Goal: Transaction & Acquisition: Purchase product/service

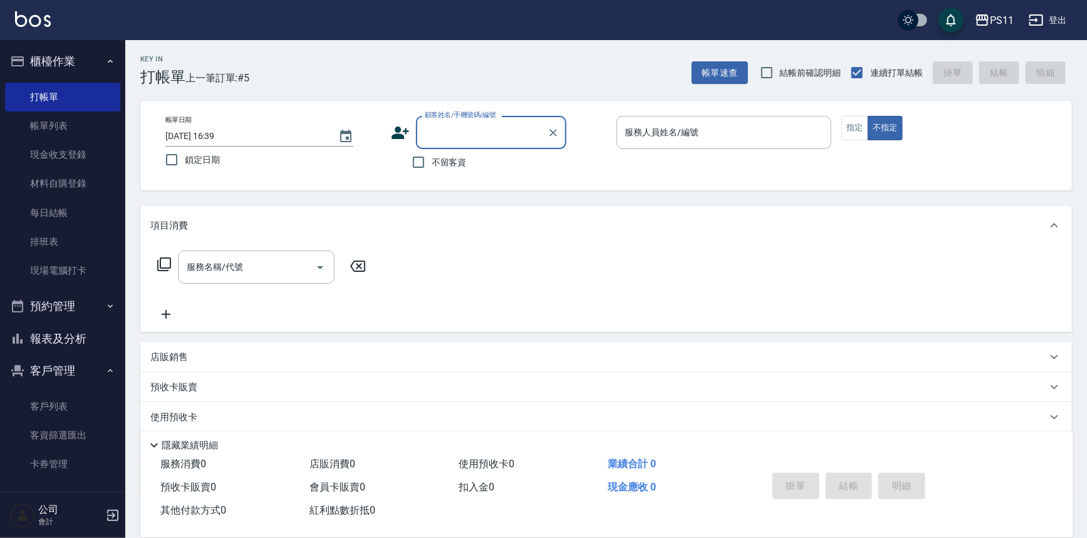
click at [456, 132] on input "顧客姓名/手機號碼/編號" at bounding box center [482, 133] width 120 height 22
click at [490, 164] on li "[PERSON_NAME]/0978065280/0119" at bounding box center [491, 164] width 150 height 21
type input "[PERSON_NAME]/0978065280/0119"
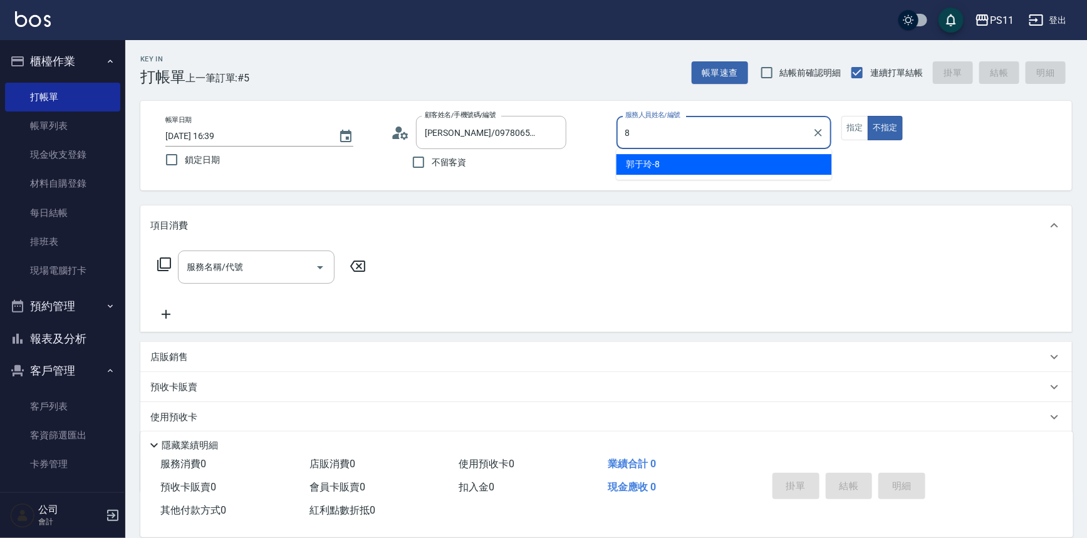
type input "郭于玲-8"
type button "false"
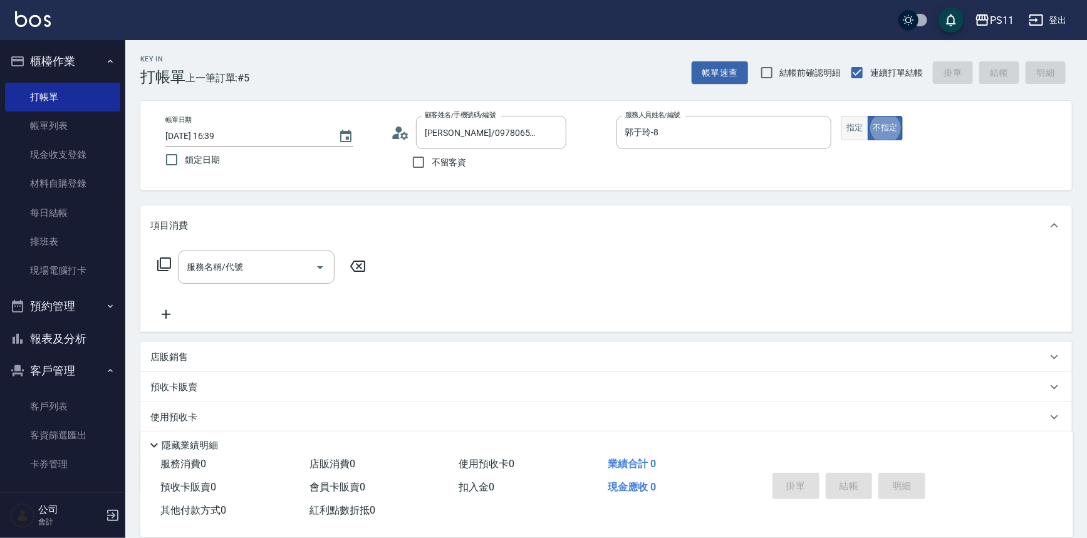
click at [863, 126] on button "指定" at bounding box center [854, 128] width 27 height 24
click at [165, 261] on icon at bounding box center [164, 264] width 15 height 15
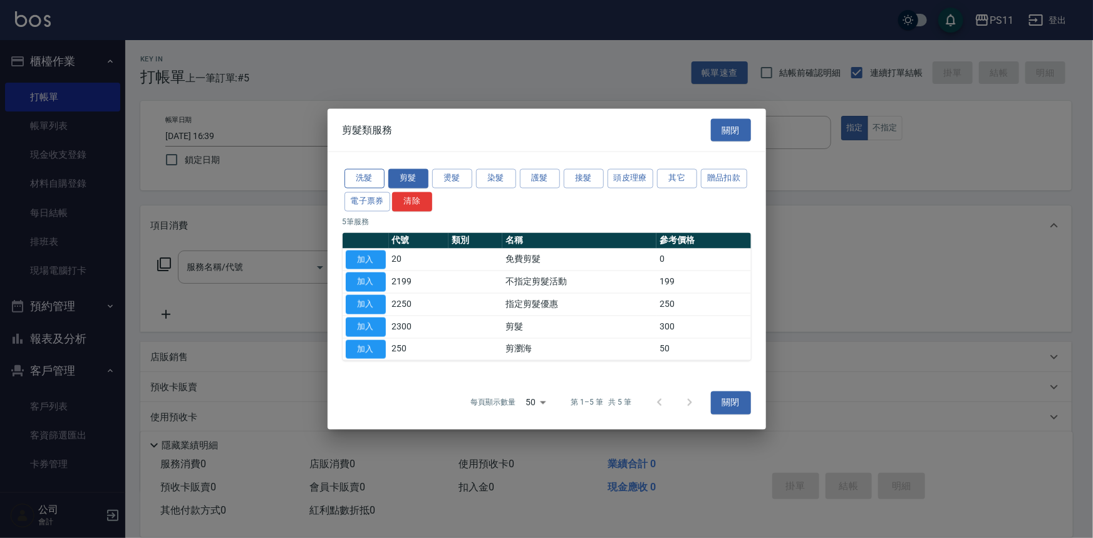
click at [378, 175] on button "洗髮" at bounding box center [365, 178] width 40 height 19
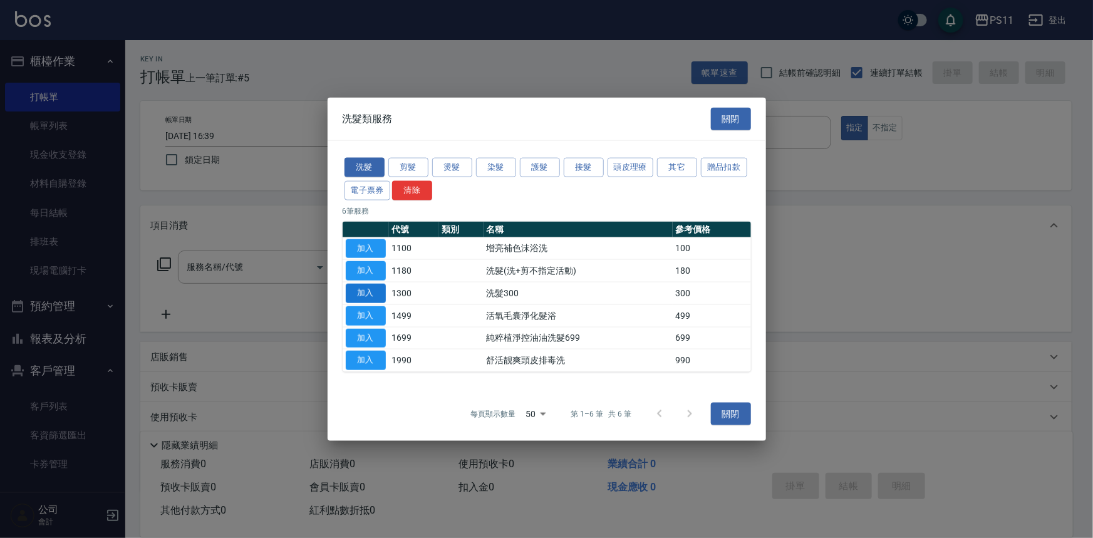
click at [360, 294] on button "加入" at bounding box center [366, 293] width 40 height 19
type input "洗髮300(1300)"
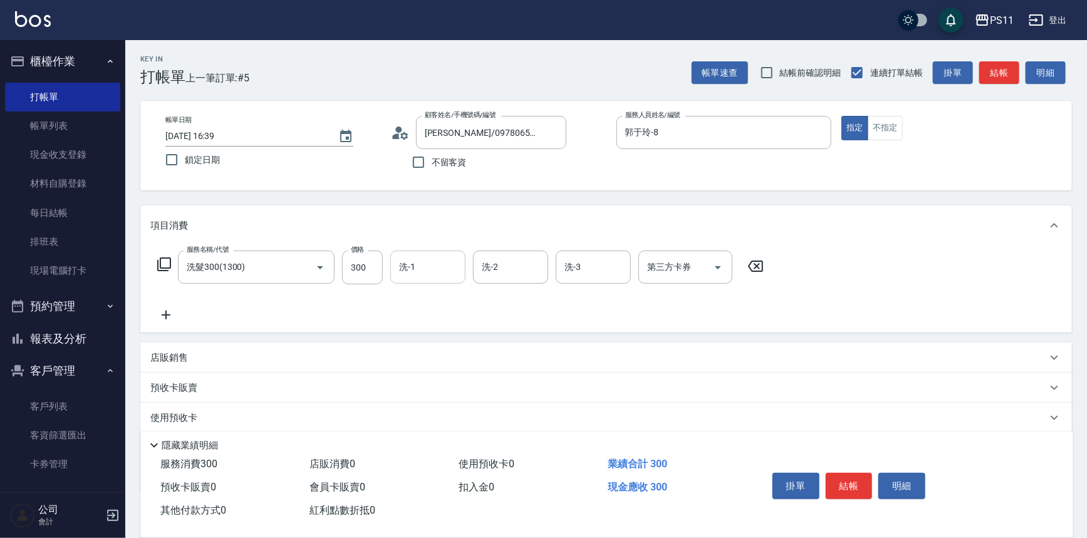
click at [428, 269] on input "洗-1" at bounding box center [428, 267] width 64 height 22
type input "[PERSON_NAME]-20"
click at [159, 312] on icon at bounding box center [165, 315] width 31 height 15
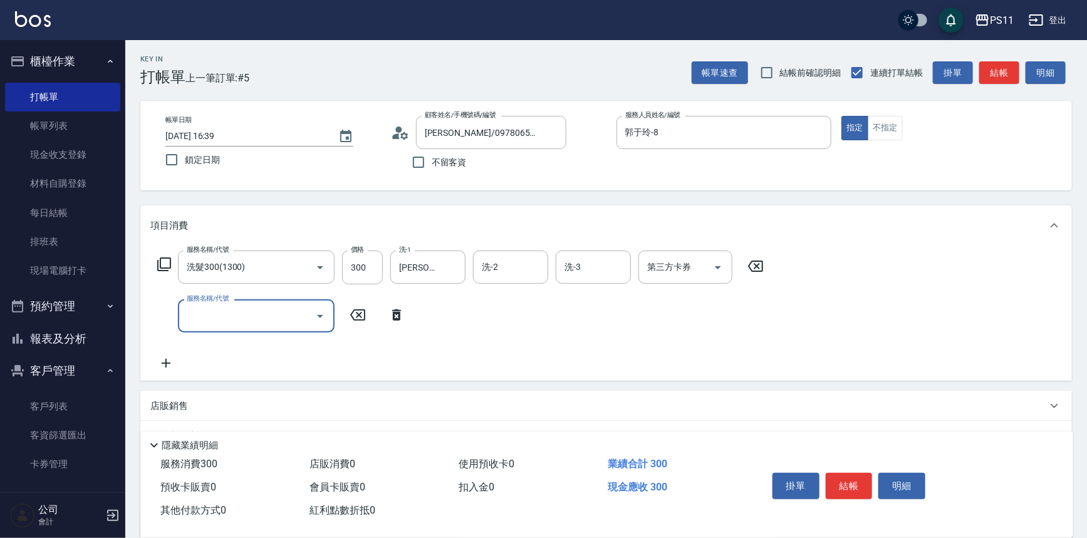
drag, startPoint x: 159, startPoint y: 312, endPoint x: 191, endPoint y: 306, distance: 32.4
click at [189, 308] on input "服務名稱/代號" at bounding box center [247, 316] width 127 height 22
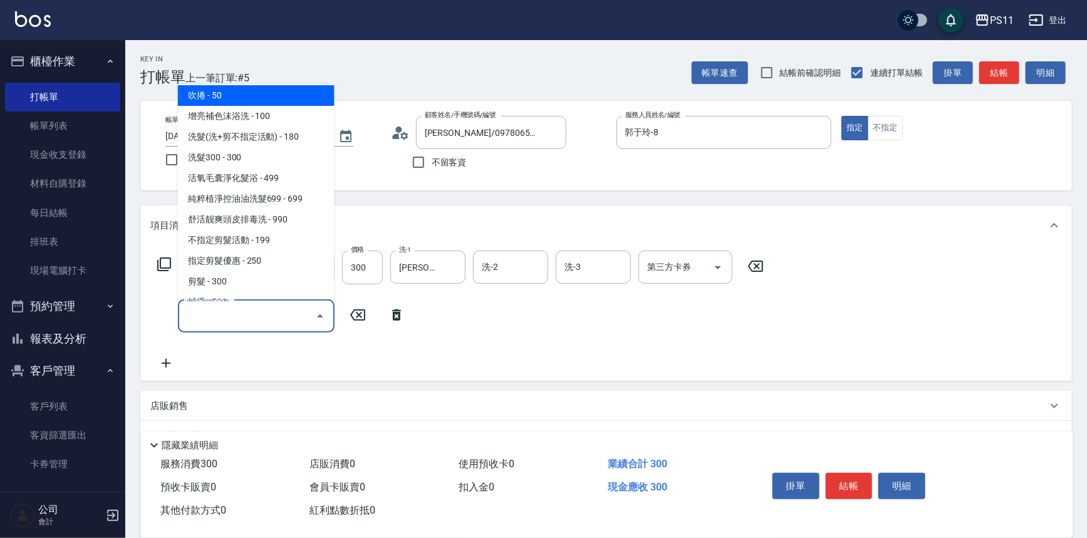
scroll to position [170, 0]
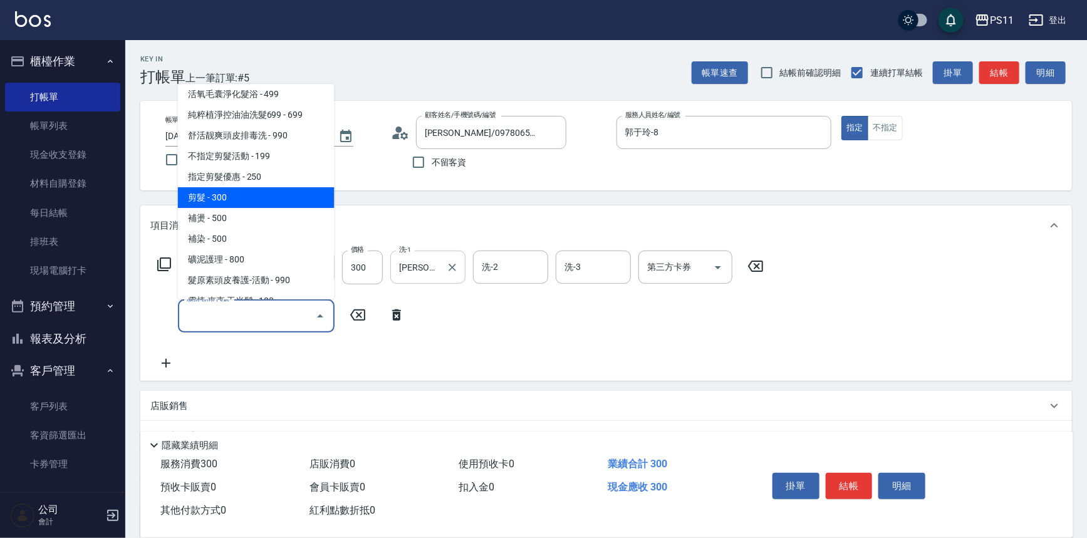
drag, startPoint x: 229, startPoint y: 194, endPoint x: 427, endPoint y: 259, distance: 208.6
click at [235, 194] on span "剪髮 - 300" at bounding box center [256, 197] width 157 height 21
type input "剪髮(2300)"
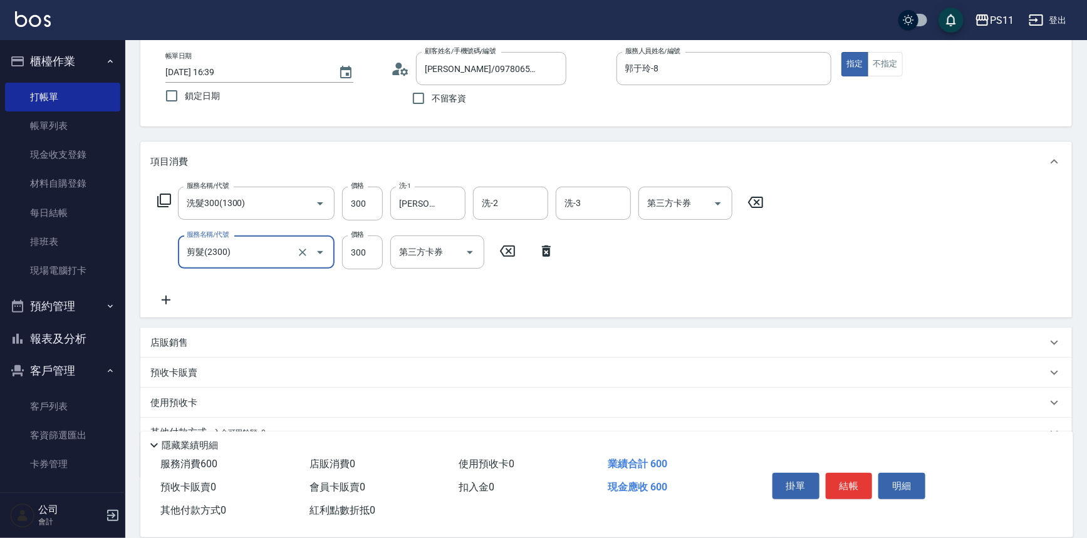
scroll to position [121, 0]
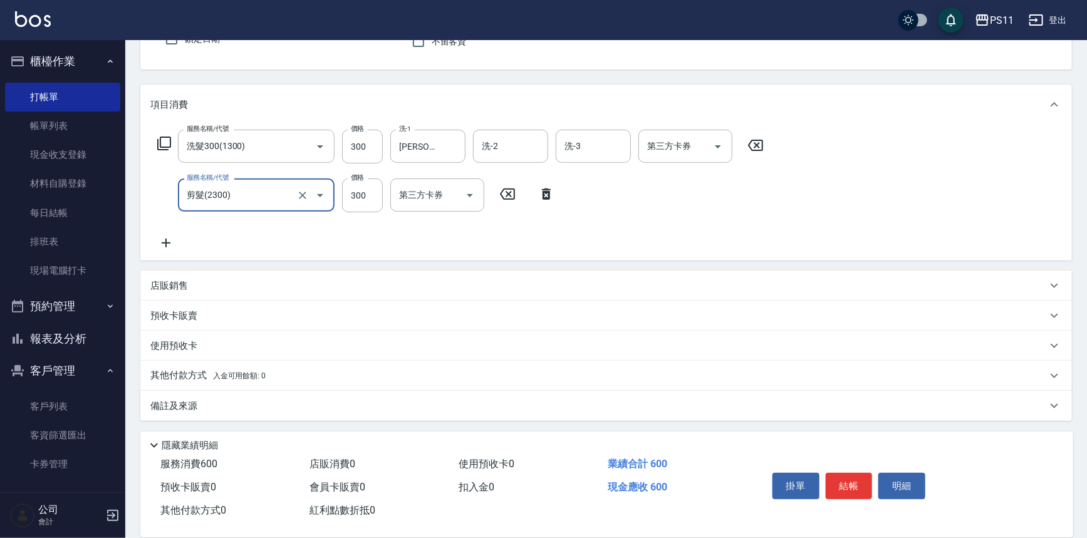
click at [186, 374] on p "其他付款方式 入金可用餘額: 0" at bounding box center [207, 376] width 115 height 14
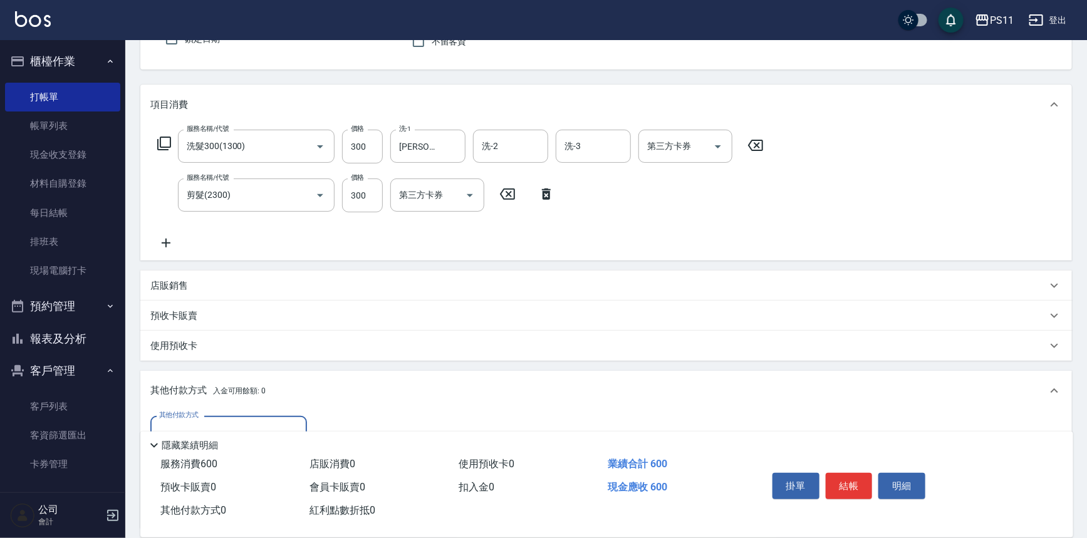
scroll to position [0, 0]
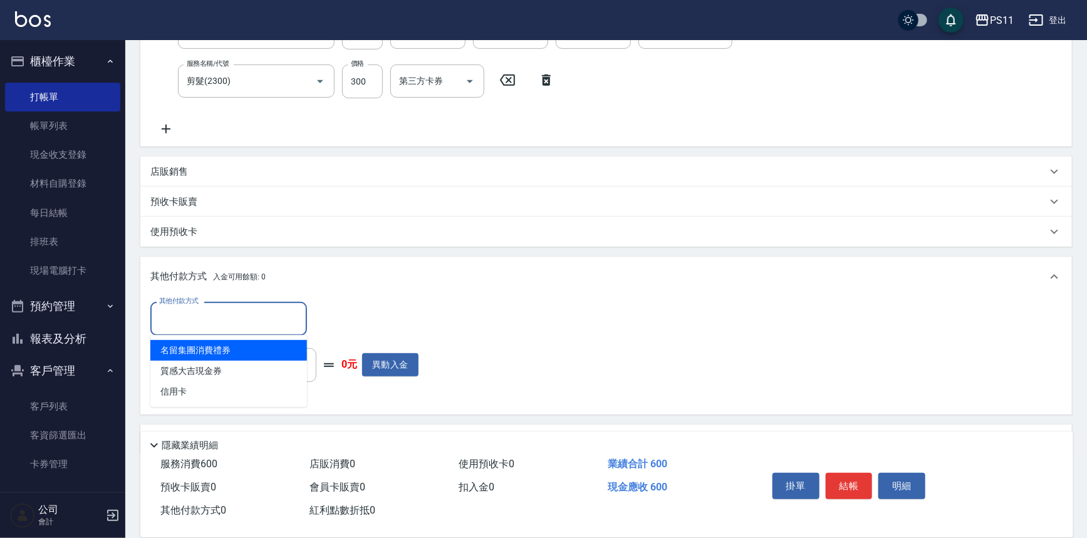
click at [200, 318] on input "其他付款方式" at bounding box center [228, 319] width 145 height 22
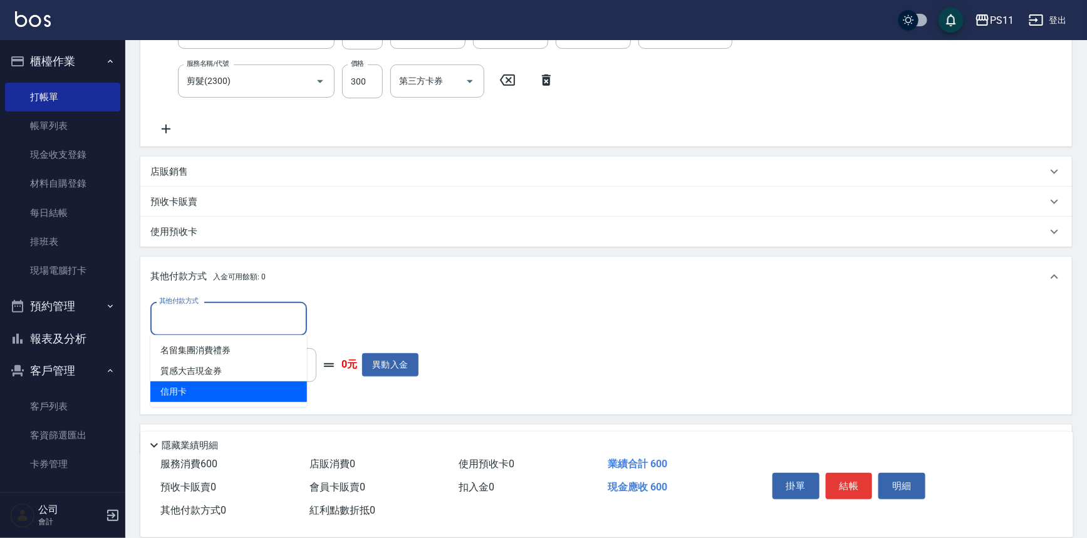
drag, startPoint x: 220, startPoint y: 390, endPoint x: 271, endPoint y: 368, distance: 55.8
click at [222, 390] on span "信用卡" at bounding box center [228, 391] width 157 height 21
type input "信用卡"
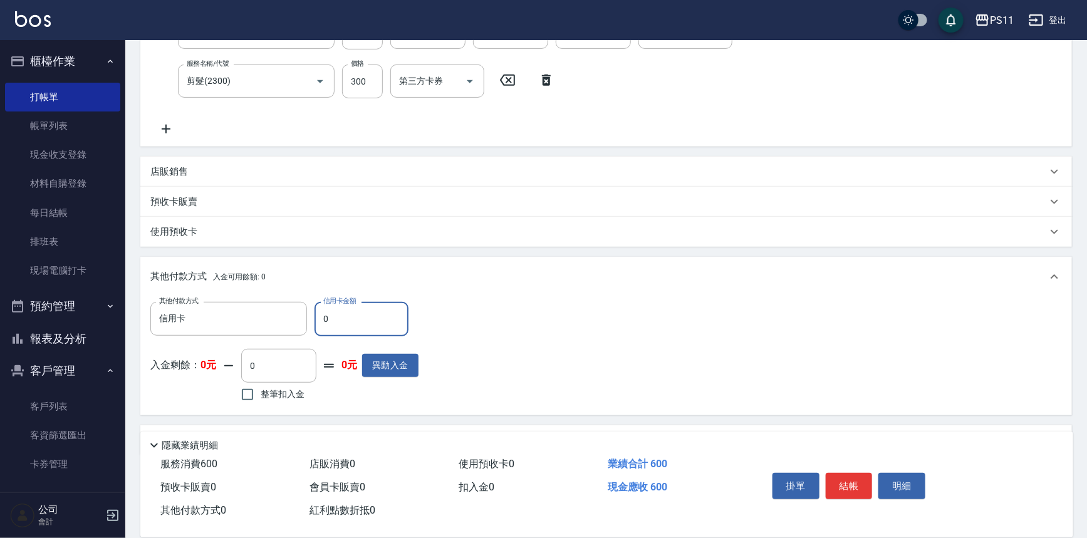
click at [343, 324] on input "0" at bounding box center [361, 319] width 94 height 34
drag, startPoint x: 343, startPoint y: 324, endPoint x: 281, endPoint y: 323, distance: 61.4
click at [281, 323] on div "其他付款方式 信用卡 其他付款方式 信用卡金額 0 信用卡金額" at bounding box center [284, 319] width 268 height 34
type input "600"
click at [852, 479] on button "結帳" at bounding box center [849, 486] width 47 height 26
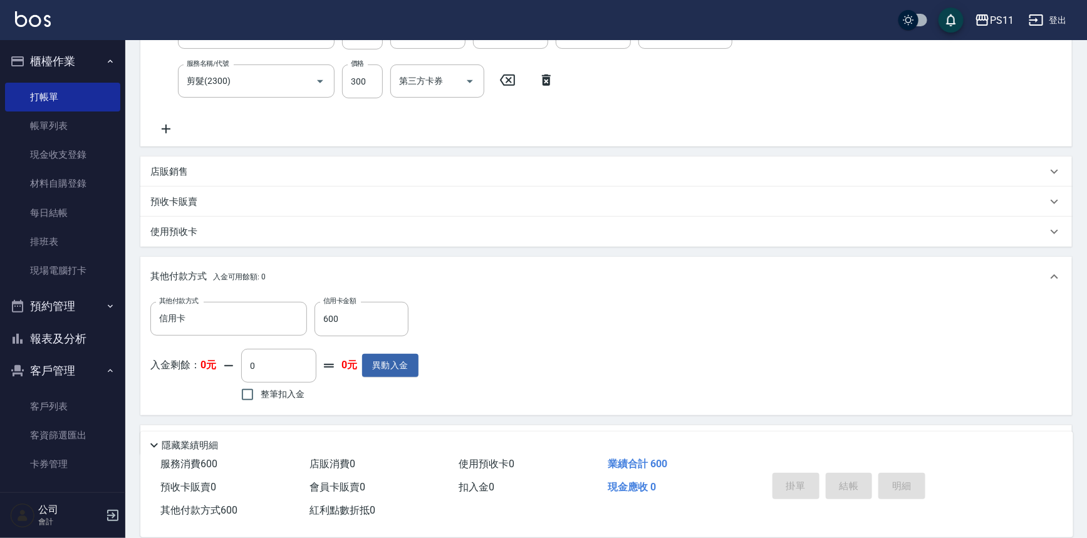
type input "[DATE] 17:52"
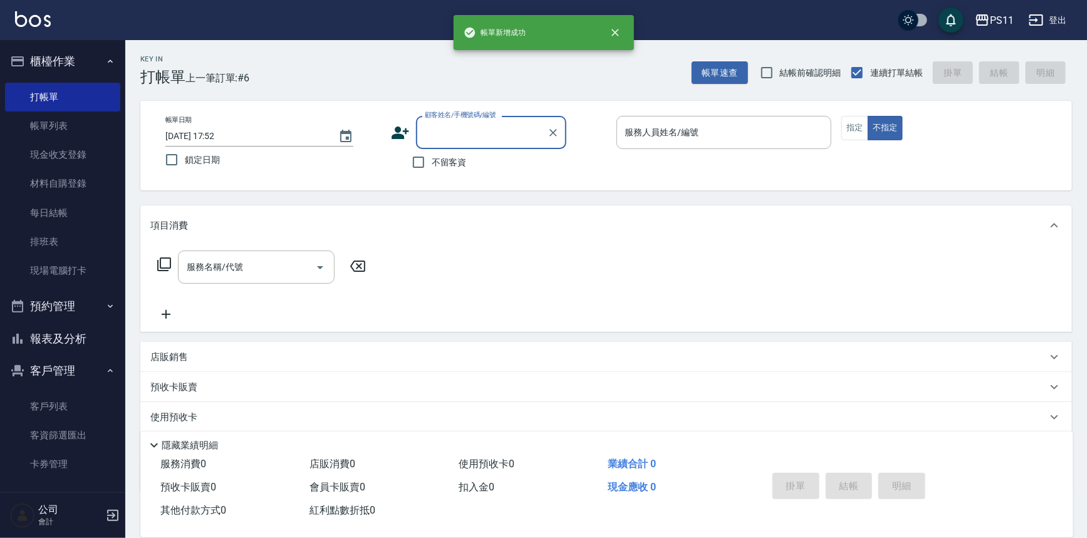
click at [462, 130] on input "顧客姓名/手機號碼/編號" at bounding box center [482, 133] width 120 height 22
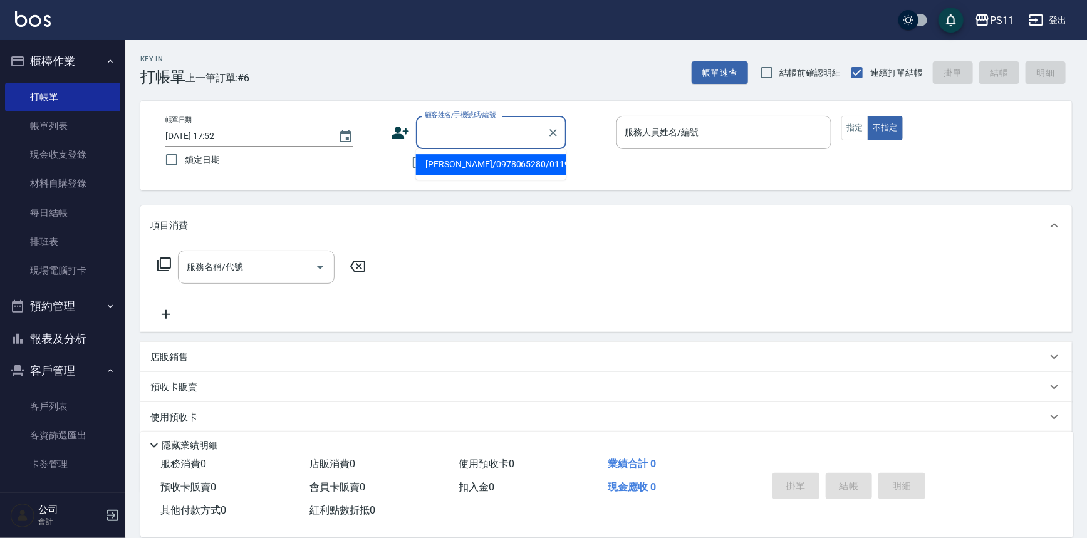
click at [474, 167] on li "[PERSON_NAME]/0978065280/0119" at bounding box center [491, 164] width 150 height 21
type input "[PERSON_NAME]/0978065280/0119"
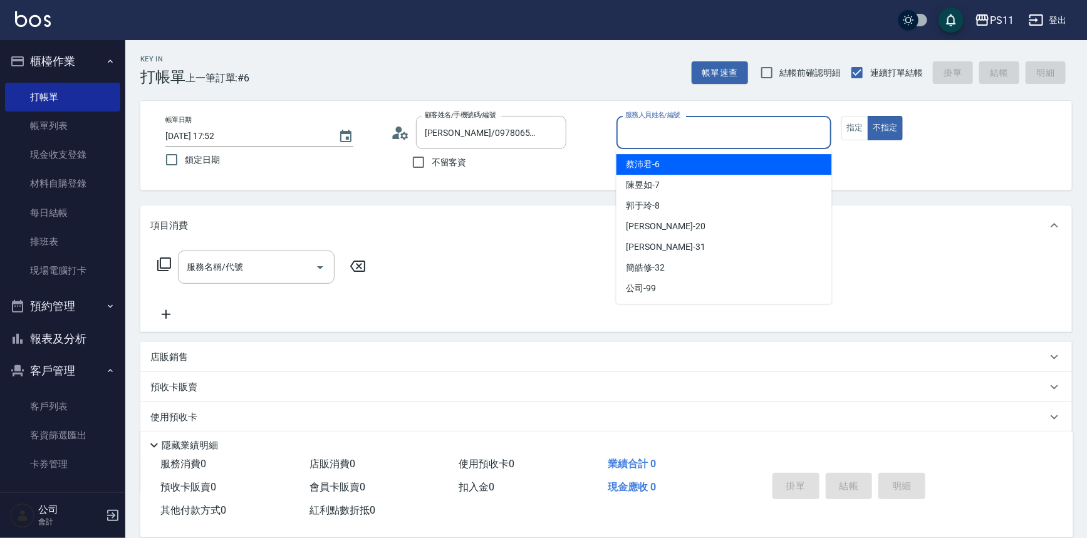
click at [667, 132] on input "服務人員姓名/編號" at bounding box center [724, 133] width 204 height 22
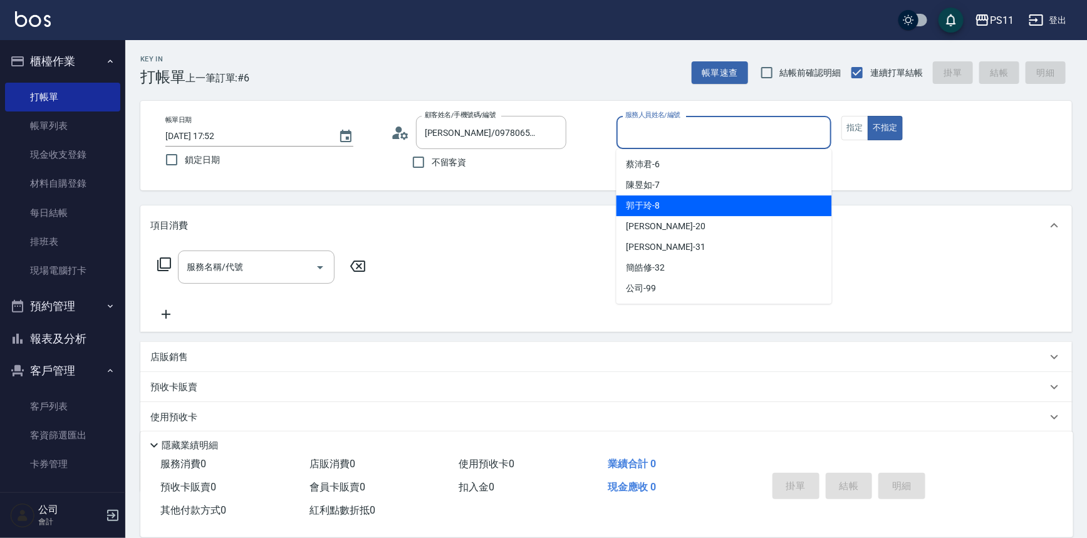
click at [666, 200] on div "郭于玲 -8" at bounding box center [723, 205] width 215 height 21
type input "郭于玲-8"
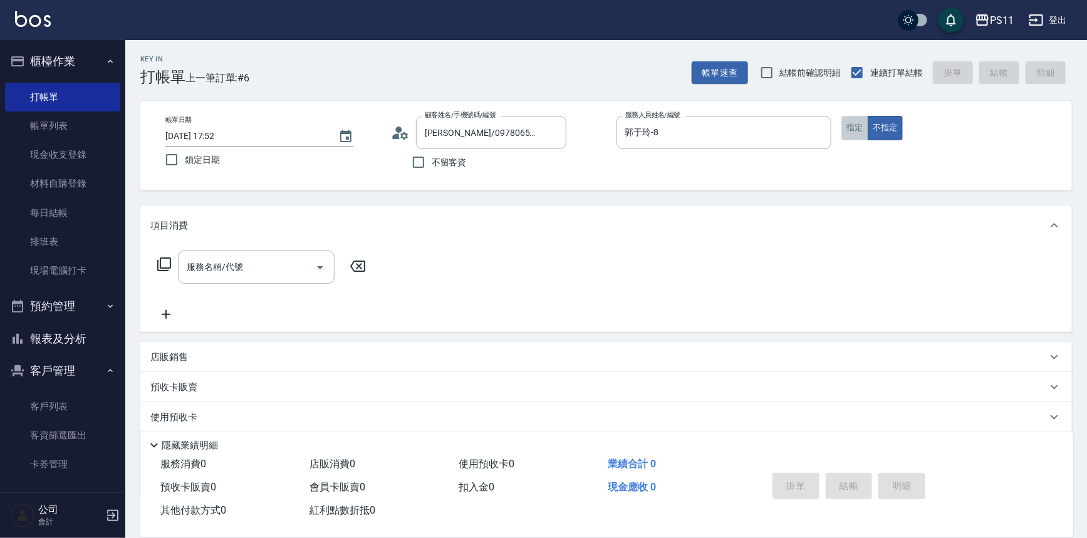
click at [858, 130] on button "指定" at bounding box center [854, 128] width 27 height 24
click at [163, 261] on icon at bounding box center [164, 264] width 15 height 15
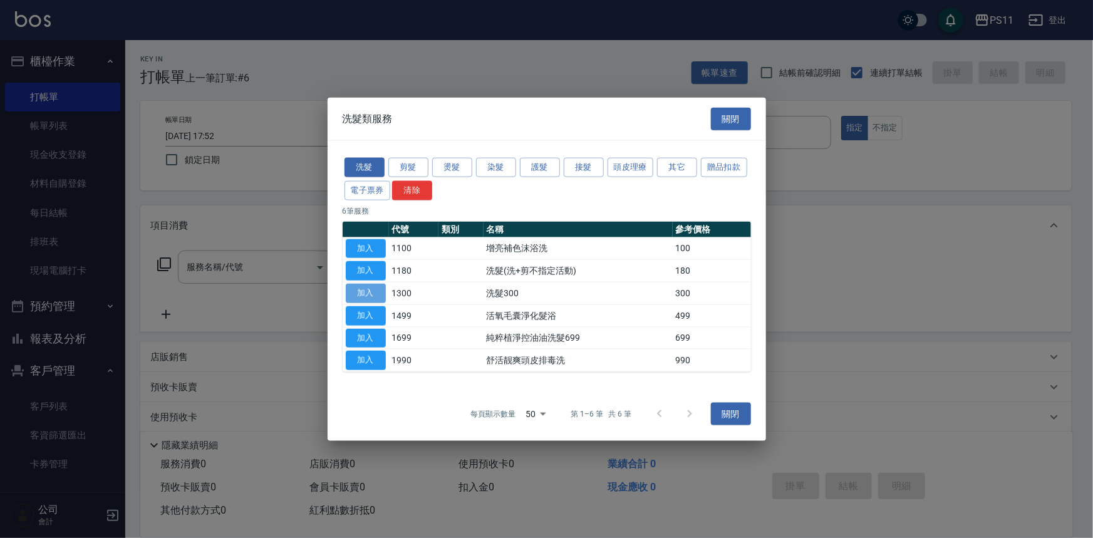
click at [363, 294] on button "加入" at bounding box center [366, 293] width 40 height 19
type input "洗髮300(1300)"
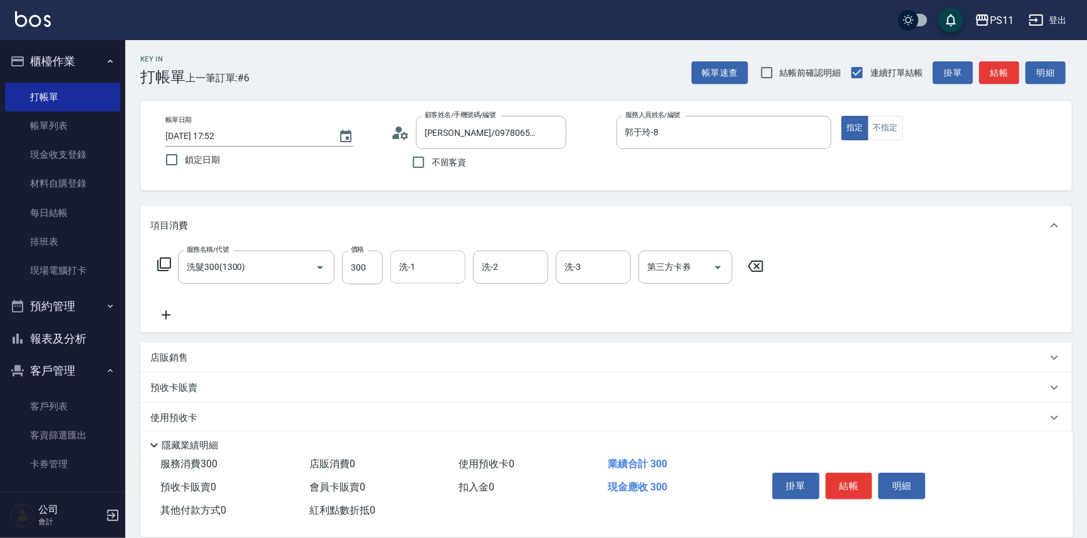
click at [424, 275] on input "洗-1" at bounding box center [428, 267] width 64 height 22
type input "陳昱如-7"
drag, startPoint x: 184, startPoint y: 313, endPoint x: 170, endPoint y: 314, distance: 13.9
click at [177, 314] on div "服務名稱/代號 洗髮300(1300) 服務名稱/代號 價格 300 價格 洗-1 [PERSON_NAME]-7 洗-1 洗-2 洗-2 洗-3 洗-3 第…" at bounding box center [460, 287] width 621 height 72
click at [163, 314] on icon at bounding box center [166, 315] width 9 height 9
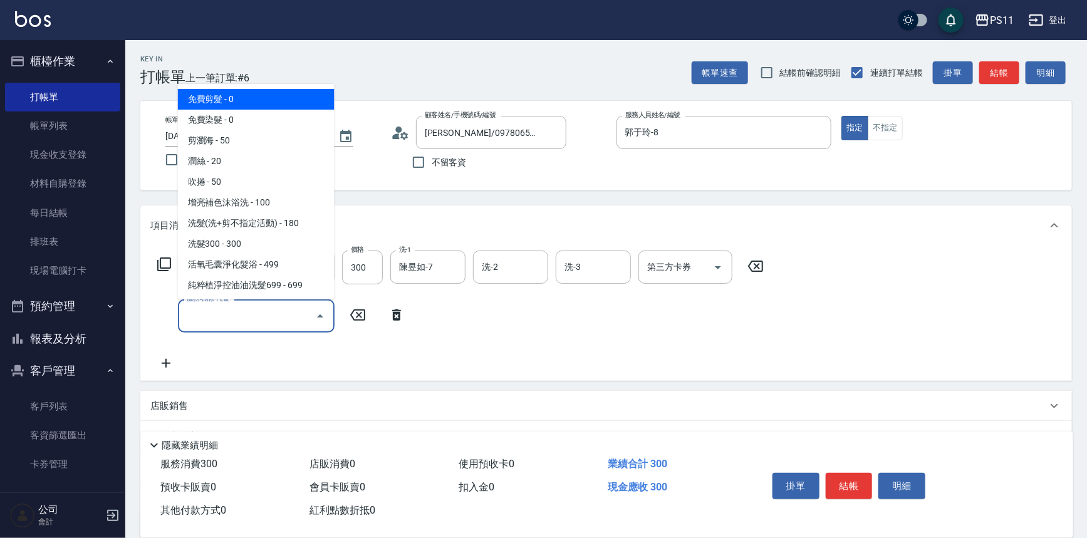
click at [274, 314] on input "服務名稱/代號" at bounding box center [247, 316] width 127 height 22
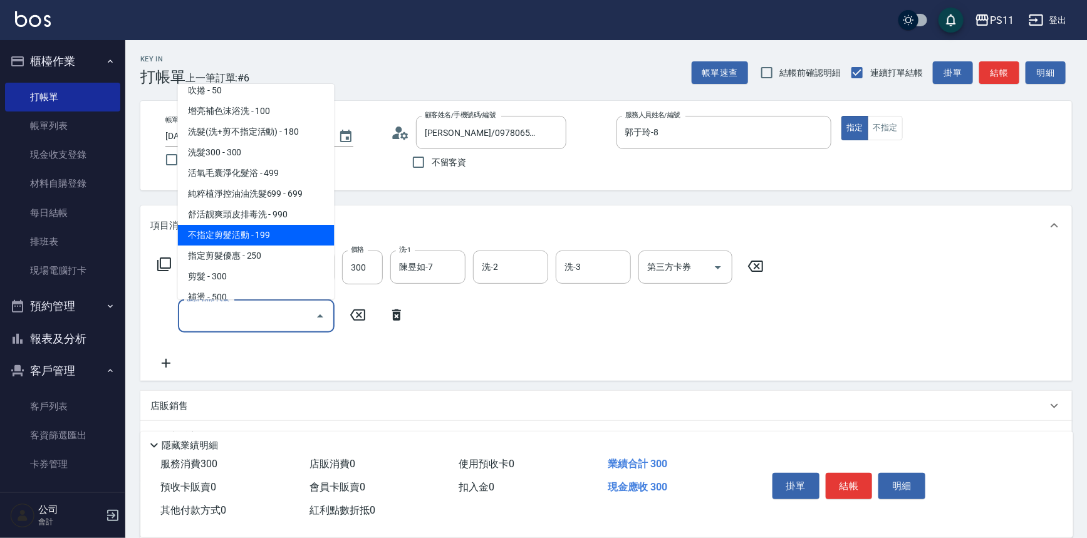
scroll to position [56, 0]
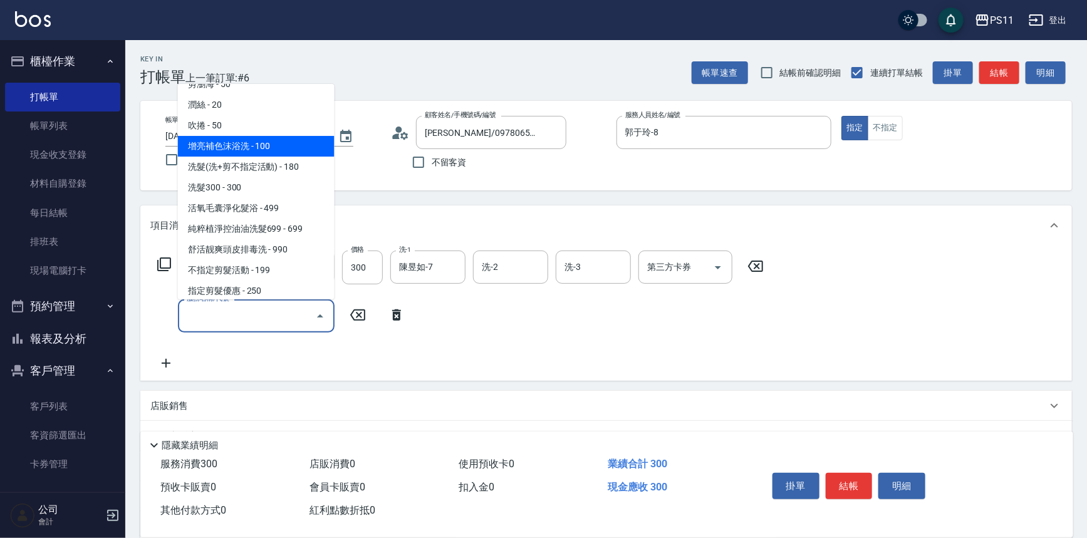
click at [282, 148] on span "增亮補色沫浴洗 - 100" at bounding box center [256, 146] width 157 height 21
type input "增亮補色沫浴洗(1100)"
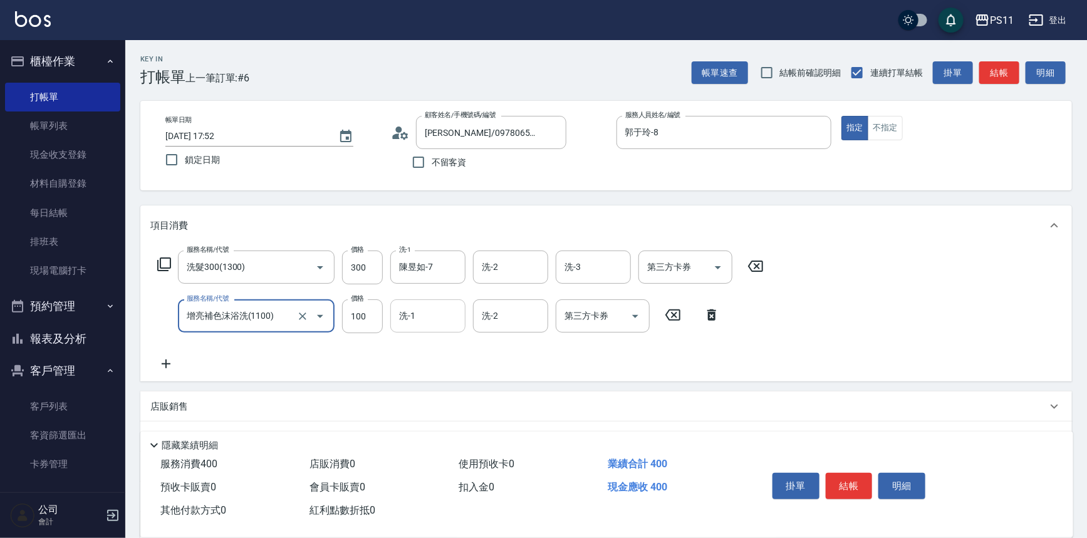
click at [427, 315] on input "洗-1" at bounding box center [428, 316] width 64 height 22
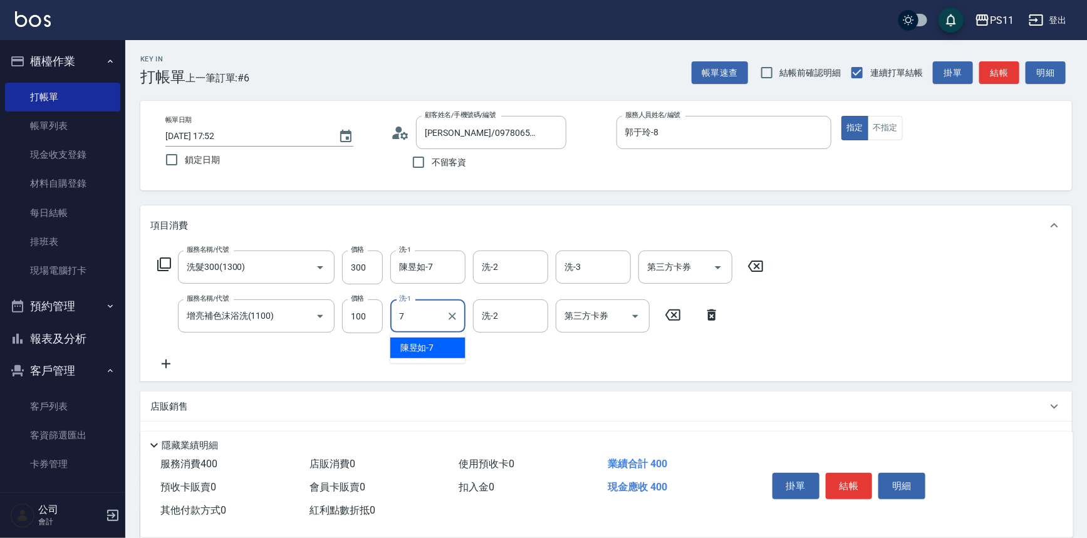
type input "陳昱如-7"
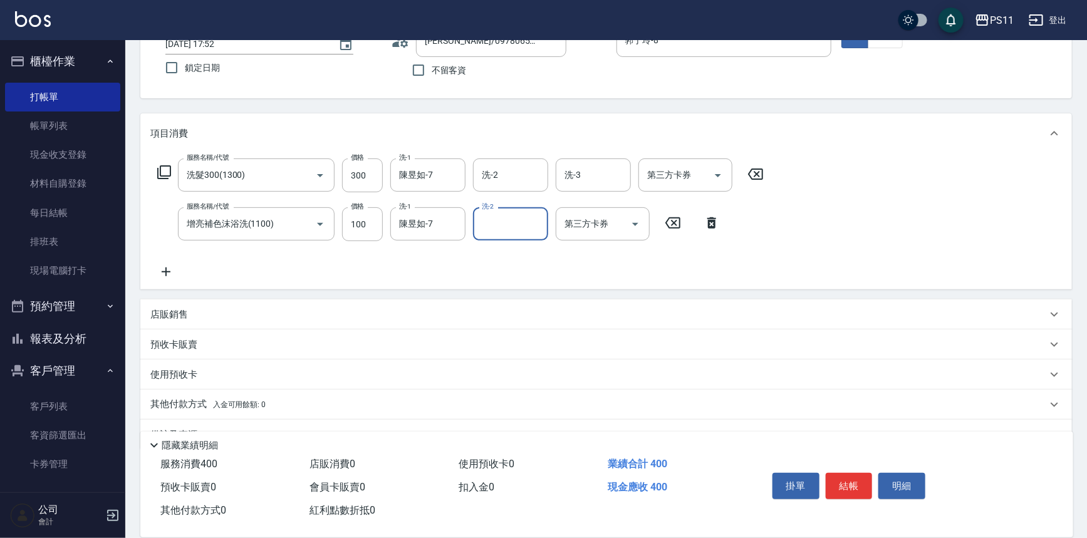
scroll to position [113, 0]
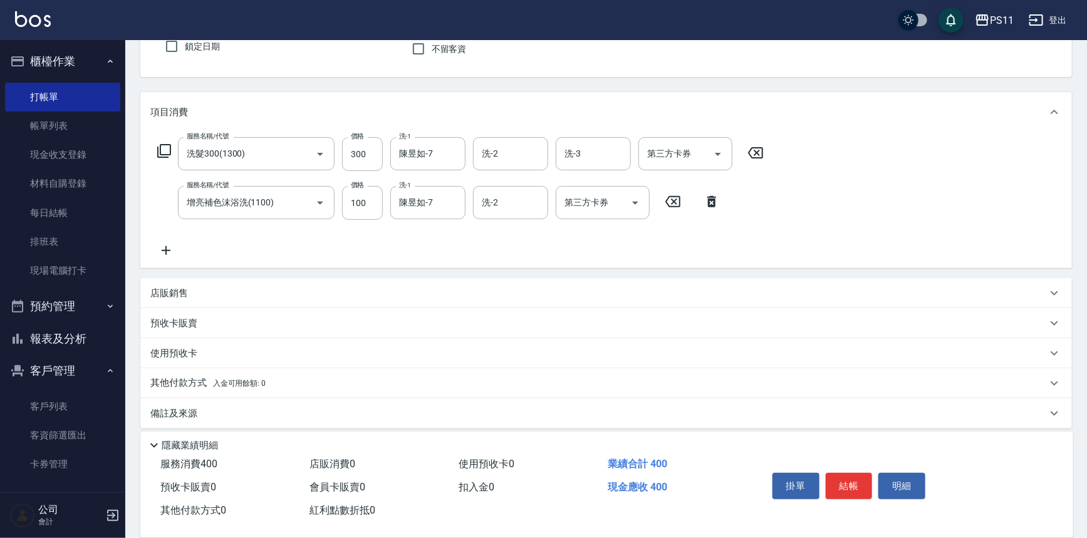
click at [161, 254] on icon at bounding box center [165, 250] width 31 height 15
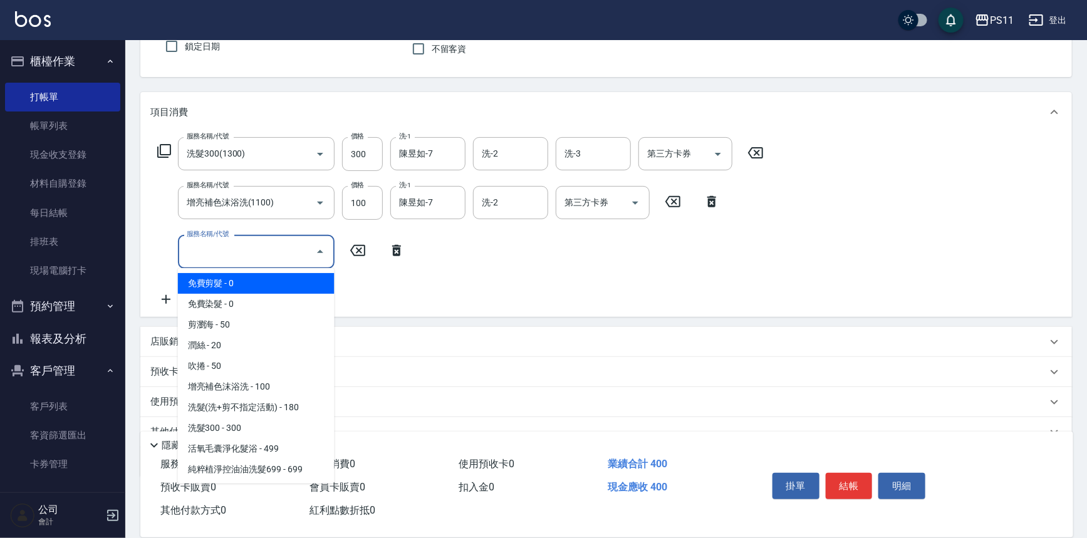
click at [225, 257] on input "服務名稱/代號" at bounding box center [247, 252] width 127 height 22
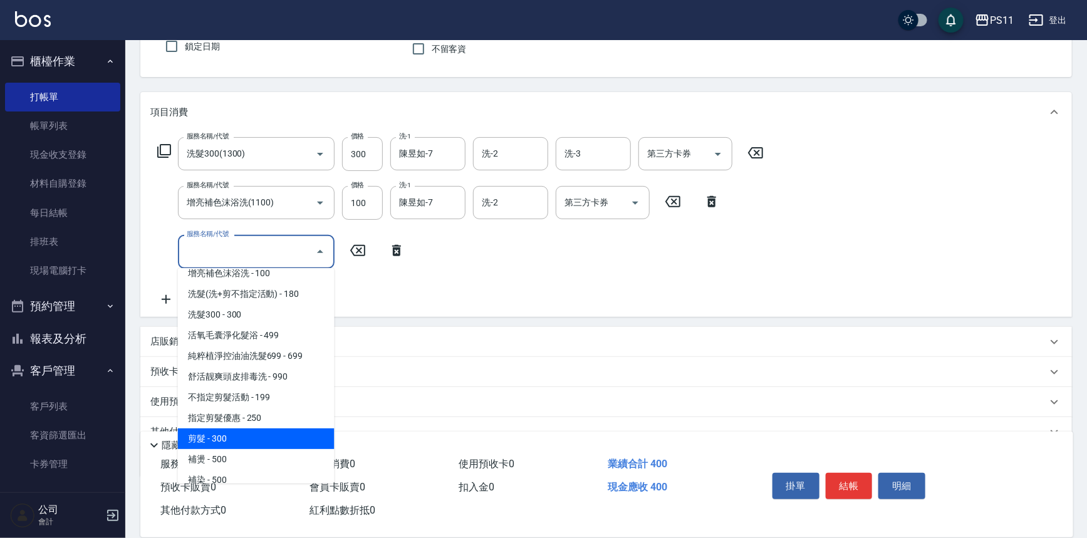
click at [237, 433] on span "剪髮 - 300" at bounding box center [256, 438] width 157 height 21
type input "剪髮(2300)"
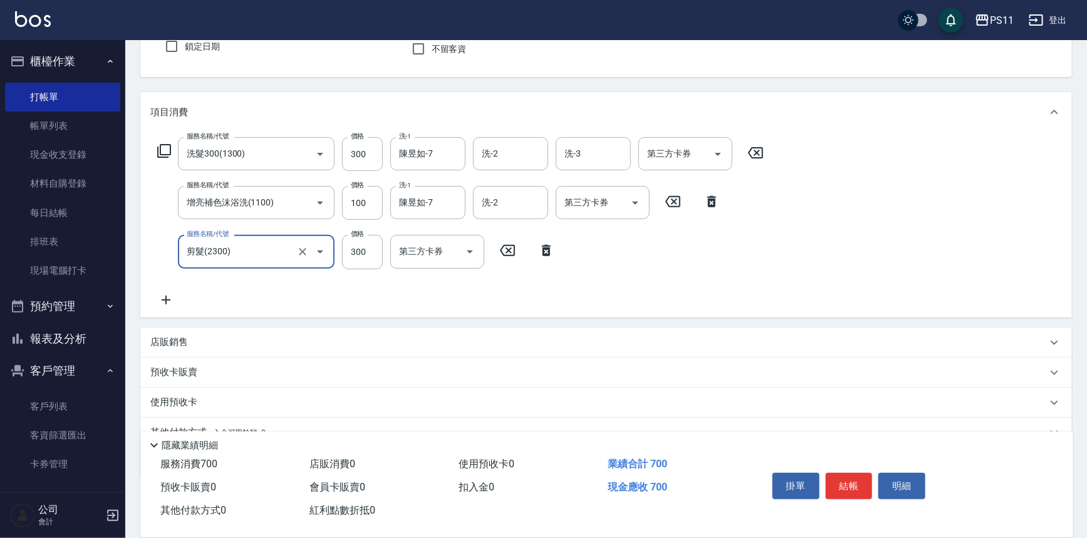
click at [162, 303] on icon at bounding box center [165, 300] width 31 height 15
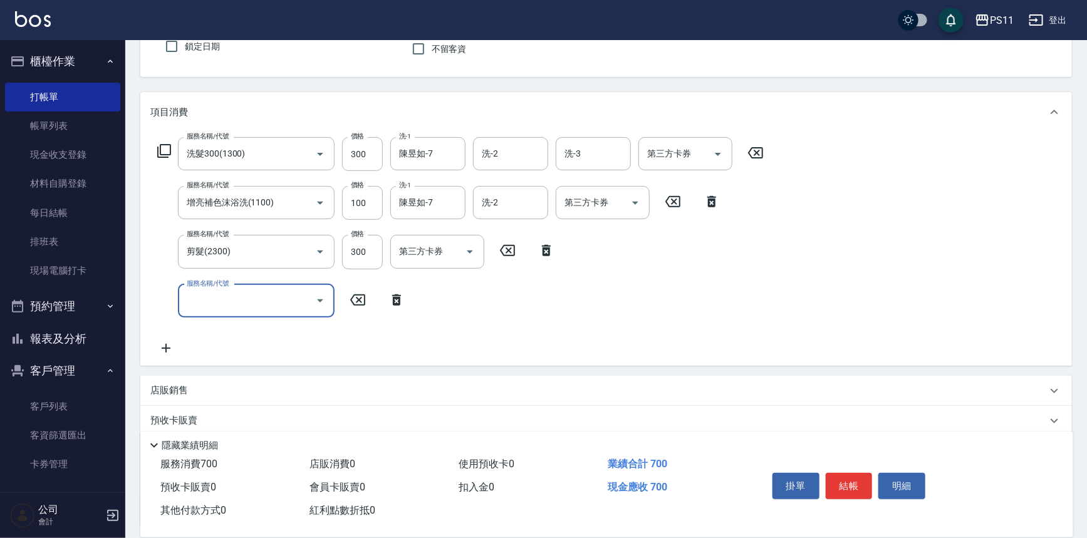
click at [188, 303] on input "服務名稱/代號" at bounding box center [247, 301] width 127 height 22
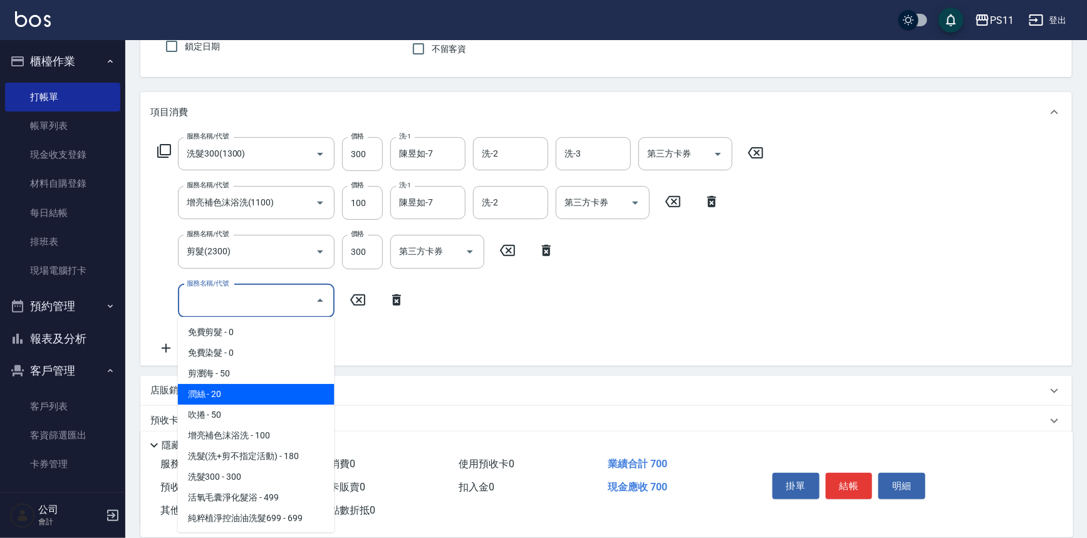
click at [238, 395] on span "潤絲 - 20" at bounding box center [256, 394] width 157 height 21
type input "潤絲(820)"
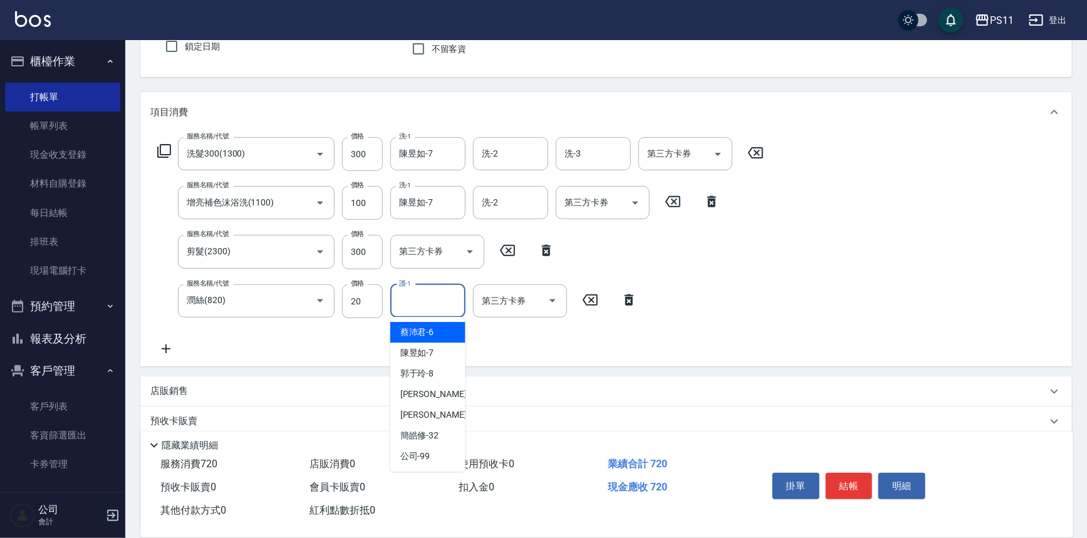
click at [403, 298] on input "護-1" at bounding box center [428, 301] width 64 height 22
type input "陳昱如-7"
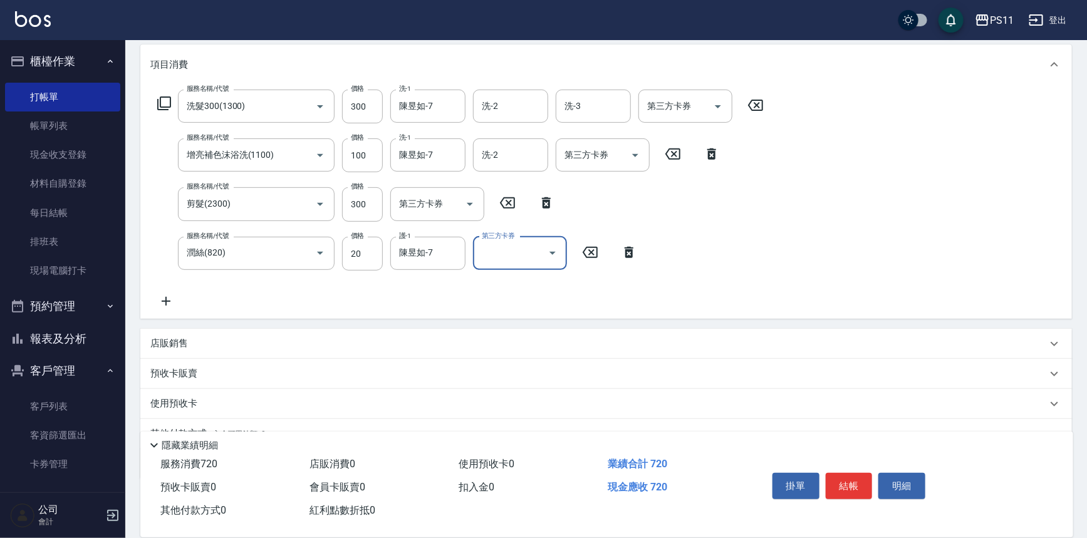
scroll to position [219, 0]
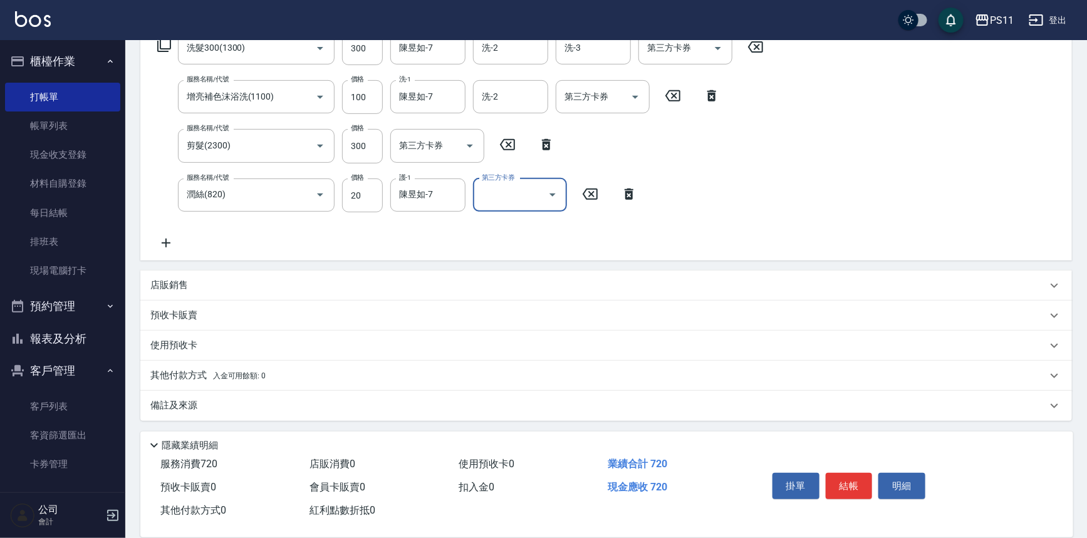
click at [182, 376] on p "其他付款方式 入金可用餘額: 0" at bounding box center [207, 376] width 115 height 14
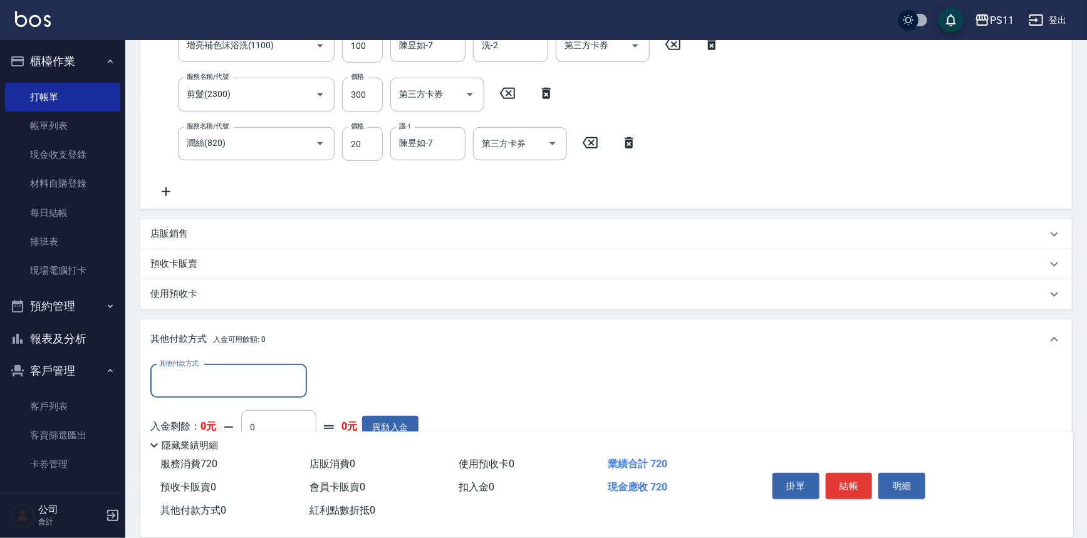
scroll to position [0, 0]
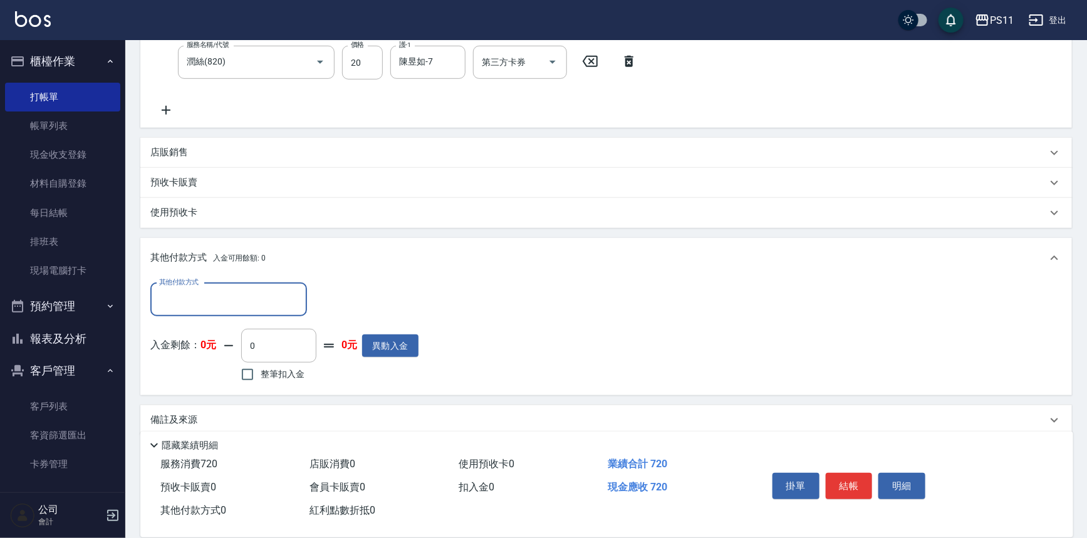
click at [203, 289] on input "其他付款方式" at bounding box center [228, 300] width 145 height 22
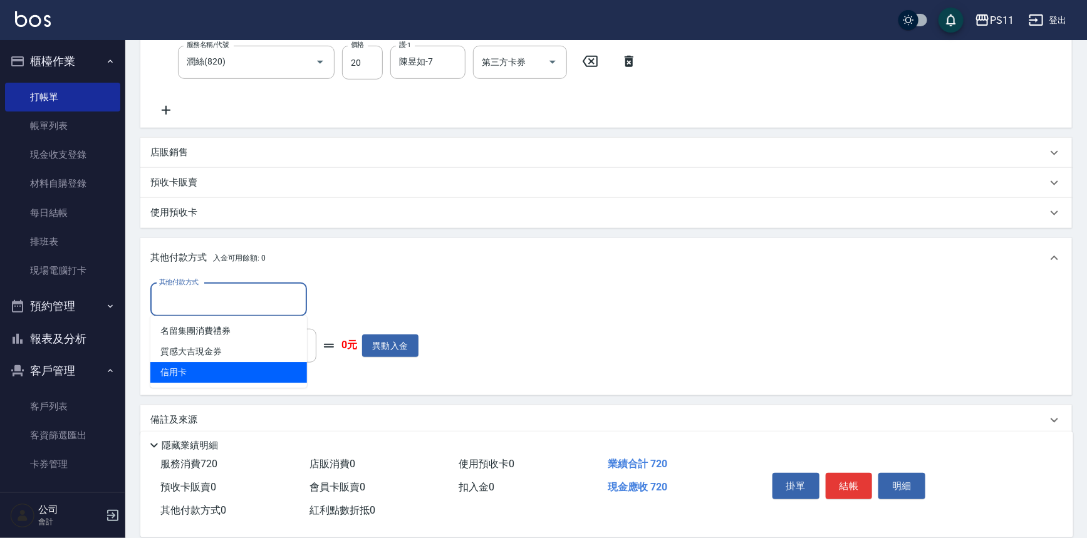
click at [215, 376] on span "信用卡" at bounding box center [228, 372] width 157 height 21
type input "信用卡"
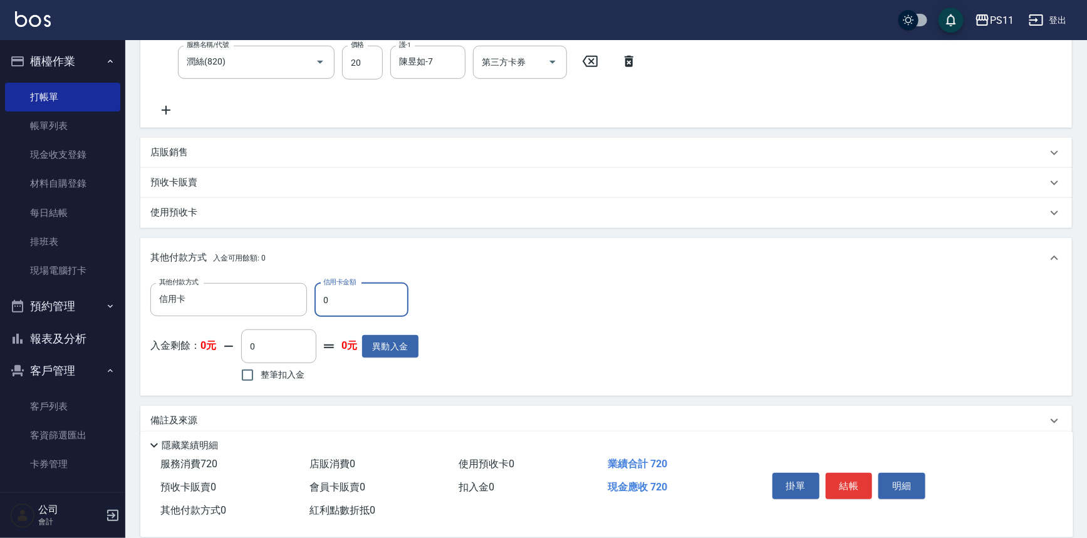
click at [317, 302] on input "0" at bounding box center [361, 300] width 94 height 34
drag, startPoint x: 358, startPoint y: 302, endPoint x: 257, endPoint y: 302, distance: 101.5
click at [257, 302] on div "其他付款方式 信用卡 其他付款方式 信用卡金額 0 信用卡金額" at bounding box center [284, 300] width 268 height 34
type input "720"
click at [870, 484] on button "結帳" at bounding box center [849, 486] width 47 height 26
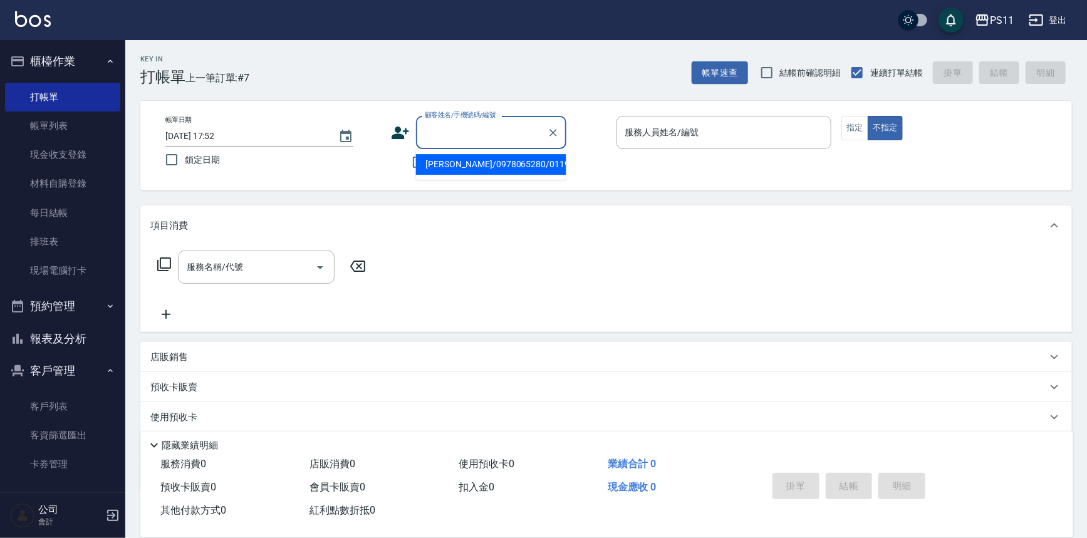
click at [461, 129] on input "顧客姓名/手機號碼/編號" at bounding box center [482, 133] width 120 height 22
click at [482, 165] on li "[PERSON_NAME]/0918266019/0132" at bounding box center [491, 164] width 150 height 21
type input "[PERSON_NAME]/0918266019/0132"
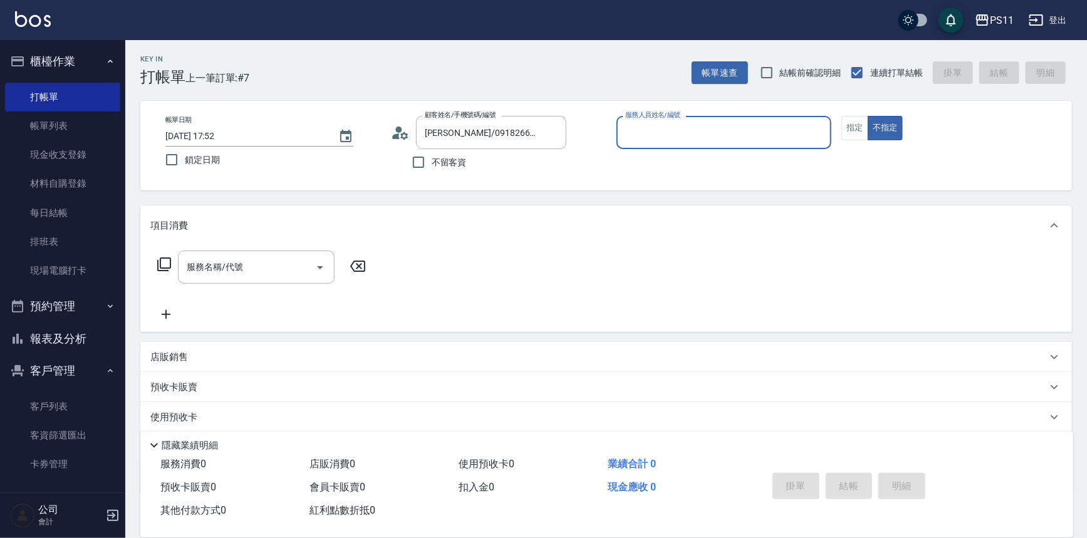
drag, startPoint x: 695, startPoint y: 116, endPoint x: 685, endPoint y: 141, distance: 26.8
click at [692, 116] on div "服務人員姓名/編號" at bounding box center [723, 132] width 215 height 33
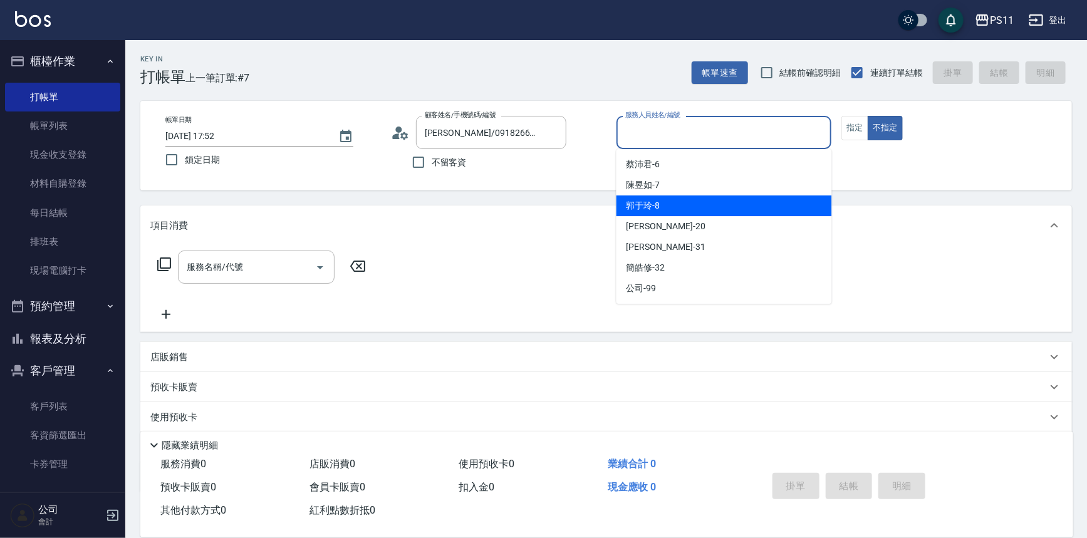
click at [682, 207] on div "郭于玲 -8" at bounding box center [723, 205] width 215 height 21
type input "郭于玲-8"
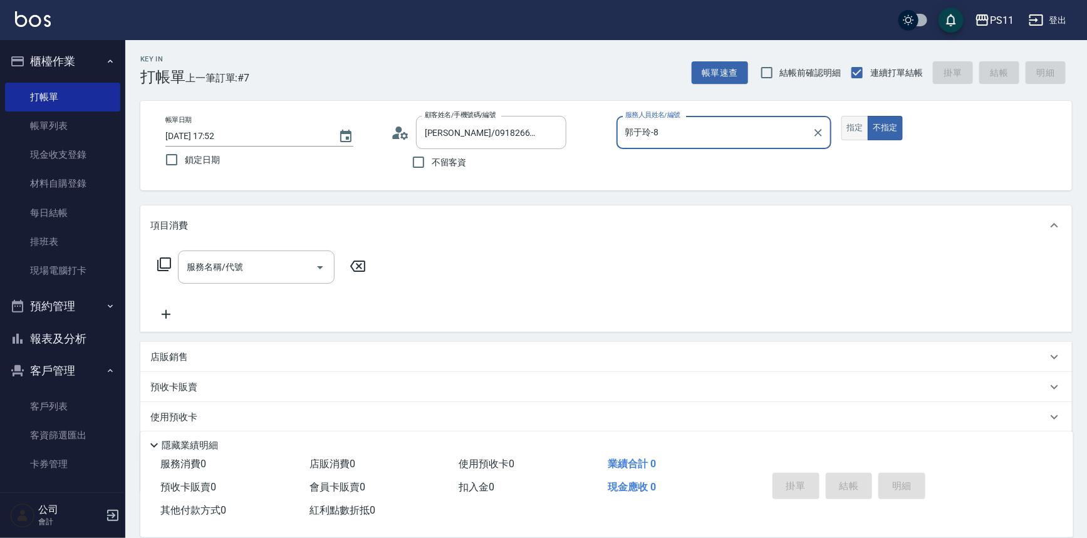
click at [856, 131] on button "指定" at bounding box center [854, 128] width 27 height 24
click at [167, 270] on icon at bounding box center [164, 264] width 14 height 14
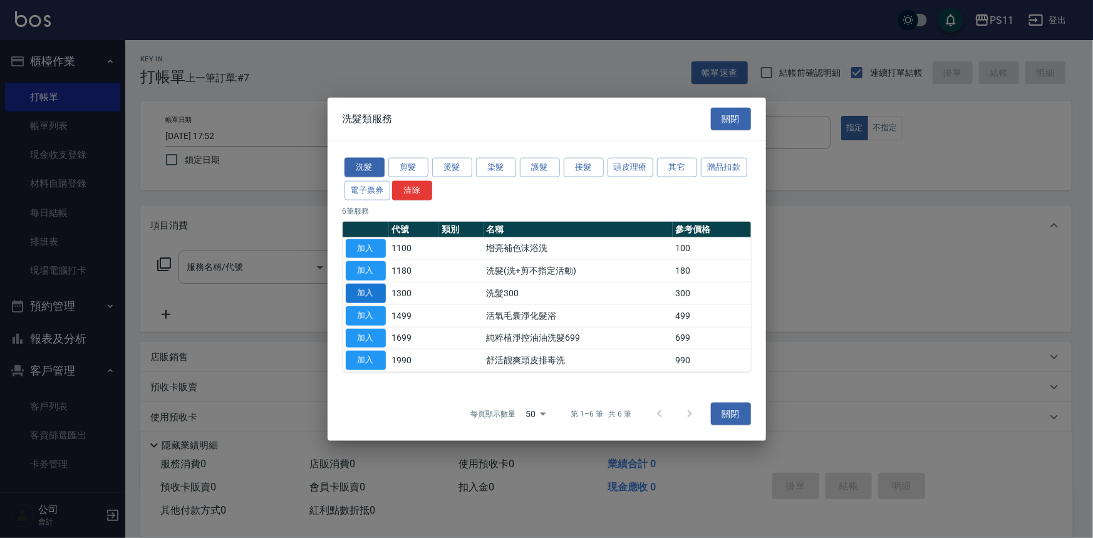
click at [371, 295] on button "加入" at bounding box center [366, 293] width 40 height 19
type input "洗髮300(1300)"
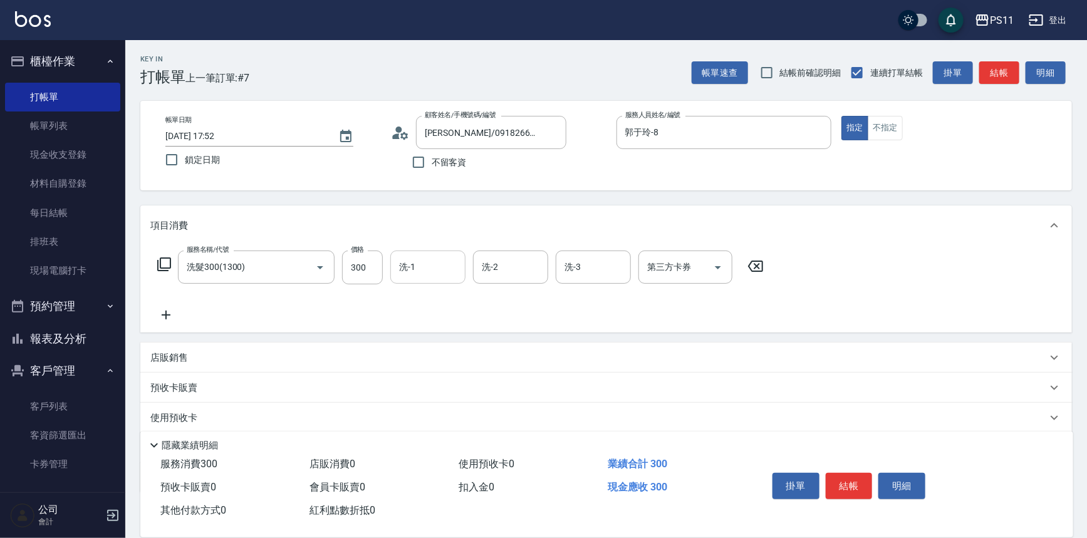
click at [437, 271] on input "洗-1" at bounding box center [428, 267] width 64 height 22
type input "陳昱如-7"
click at [188, 305] on div "服務名稱/代號 洗髮300(1300) 服務名稱/代號 價格 300 價格 洗-1 [PERSON_NAME]-7 洗-1 洗-2 洗-2 洗-3 洗-3 第…" at bounding box center [460, 287] width 621 height 72
click at [177, 311] on icon at bounding box center [165, 315] width 31 height 15
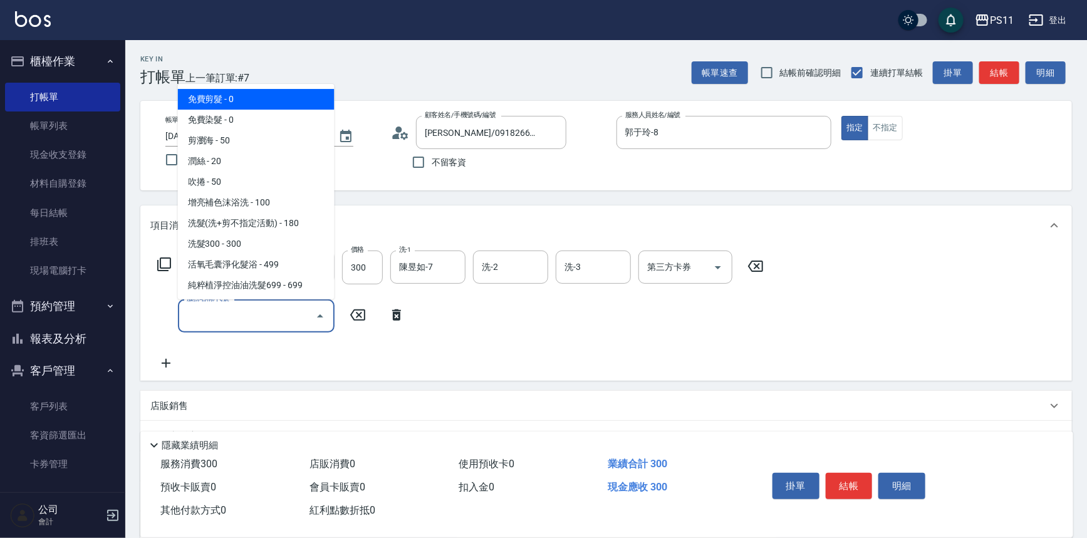
drag, startPoint x: 227, startPoint y: 314, endPoint x: 262, endPoint y: 302, distance: 36.7
click at [227, 315] on input "服務名稱/代號" at bounding box center [247, 316] width 127 height 22
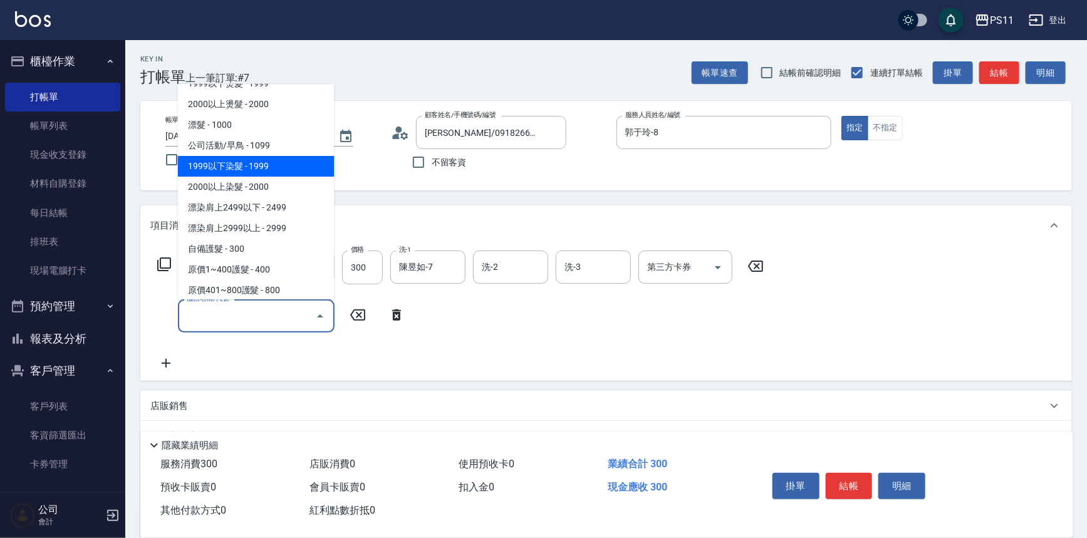
scroll to position [740, 0]
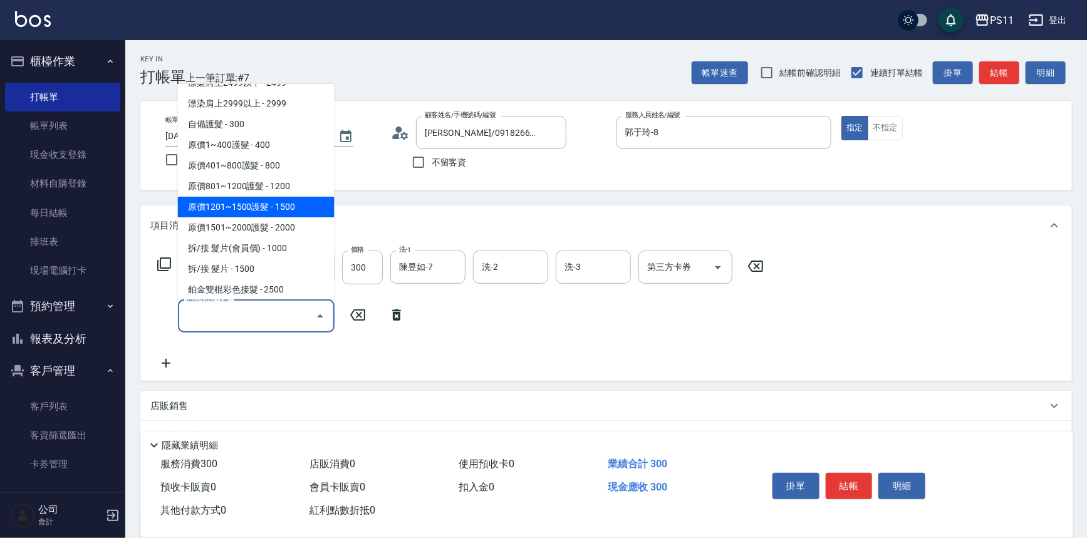
click at [294, 203] on span "原價1201~1500護髮 - 1500" at bounding box center [256, 207] width 157 height 21
type input "原價1201~1500護髮(51500)"
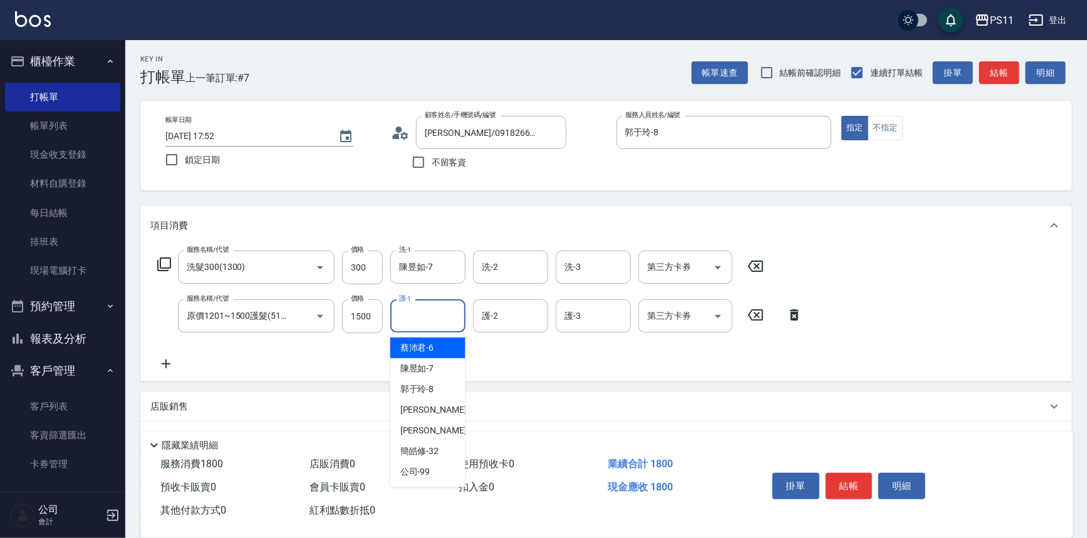
click at [438, 310] on input "護-1" at bounding box center [428, 316] width 64 height 22
type input "陳昱如-7"
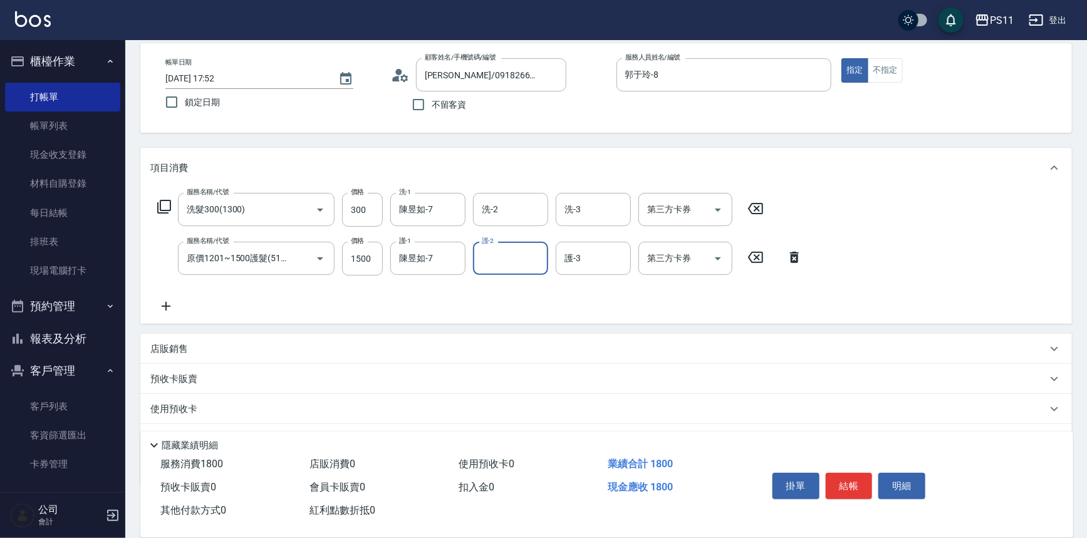
scroll to position [121, 0]
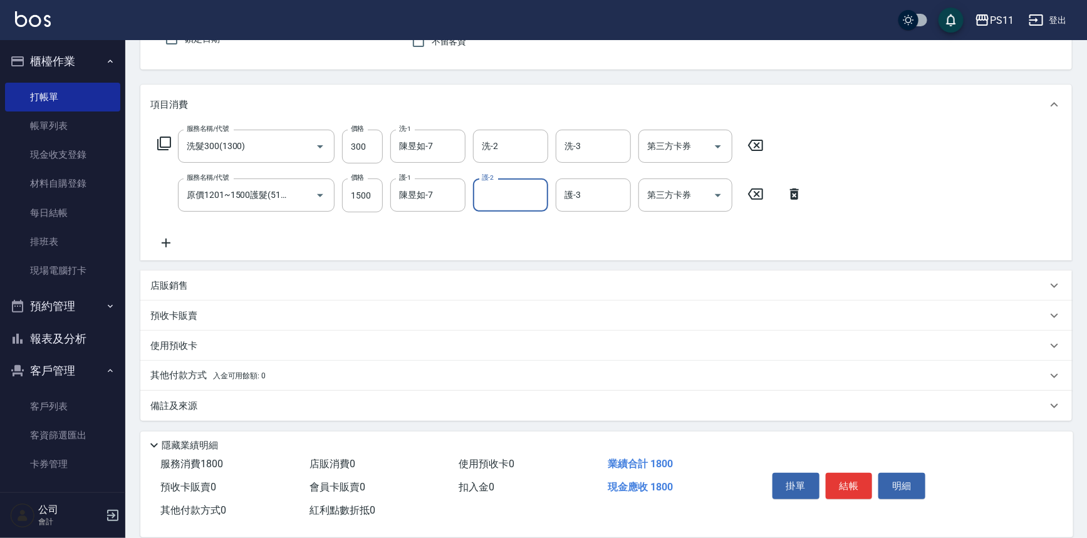
click at [207, 373] on p "其他付款方式 入金可用餘額: 0" at bounding box center [207, 376] width 115 height 14
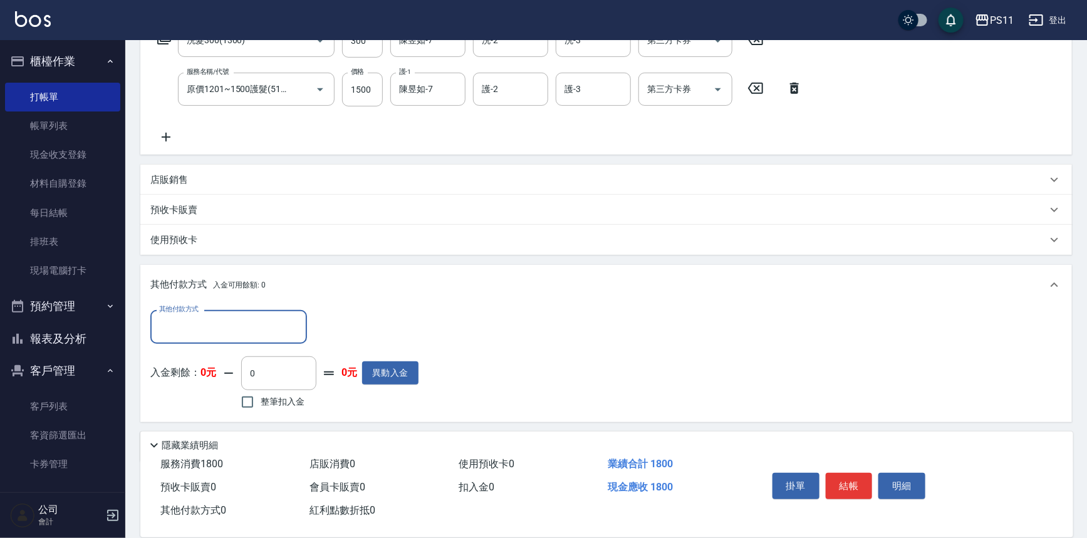
scroll to position [0, 0]
click at [216, 327] on input "其他付款方式" at bounding box center [228, 327] width 145 height 22
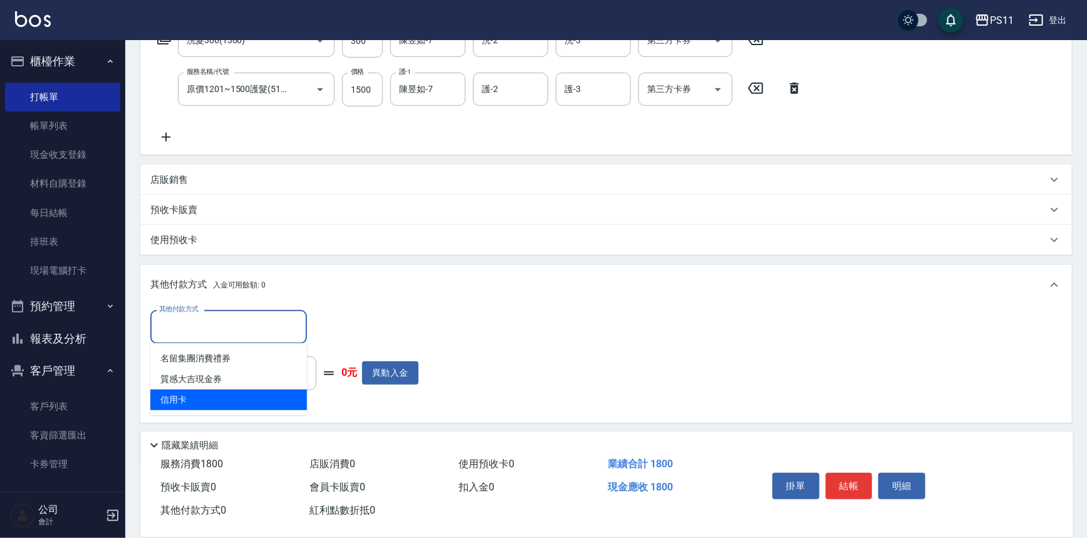
click at [240, 401] on span "信用卡" at bounding box center [228, 400] width 157 height 21
type input "信用卡"
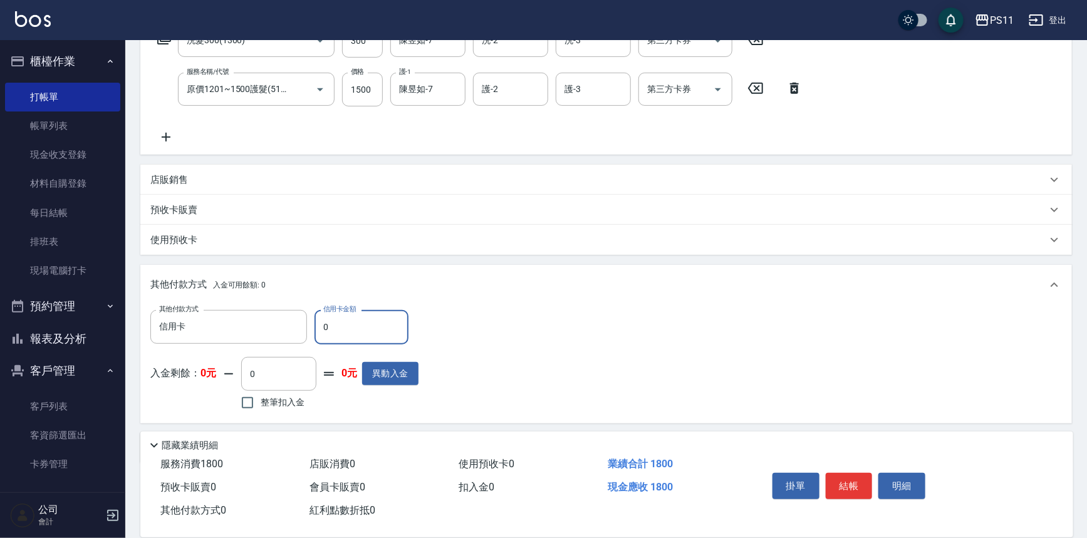
drag, startPoint x: 363, startPoint y: 323, endPoint x: 141, endPoint y: 323, distance: 222.4
click at [141, 323] on div "其他付款方式 信用卡 其他付款方式 信用卡金額 0 信用卡金額 入金剩餘： 0元 0 ​ 整筆扣入金 0元 異動入金" at bounding box center [605, 364] width 931 height 118
type input "1800"
click at [856, 487] on button "結帳" at bounding box center [849, 486] width 47 height 26
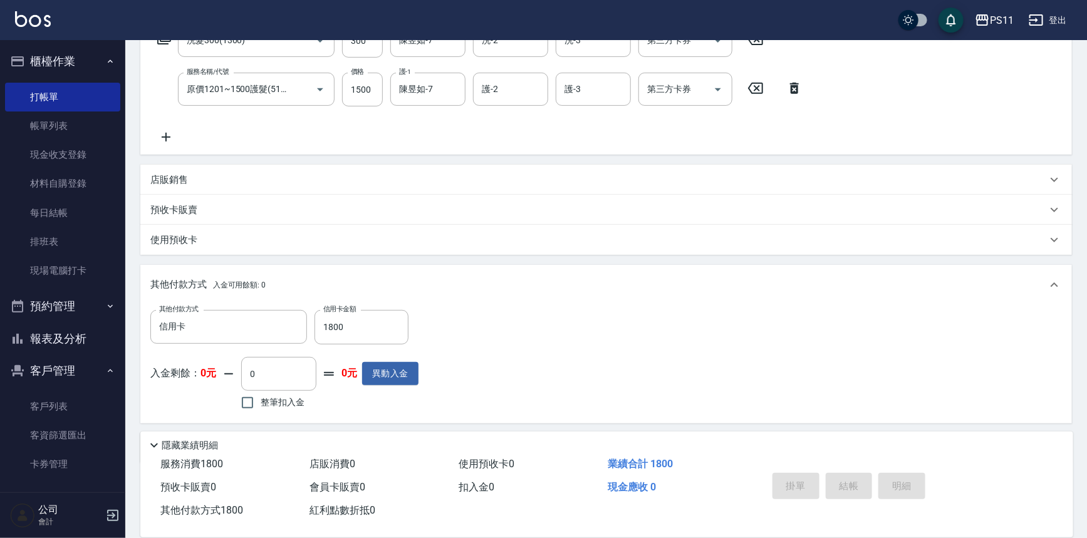
type input "[DATE] 18:10"
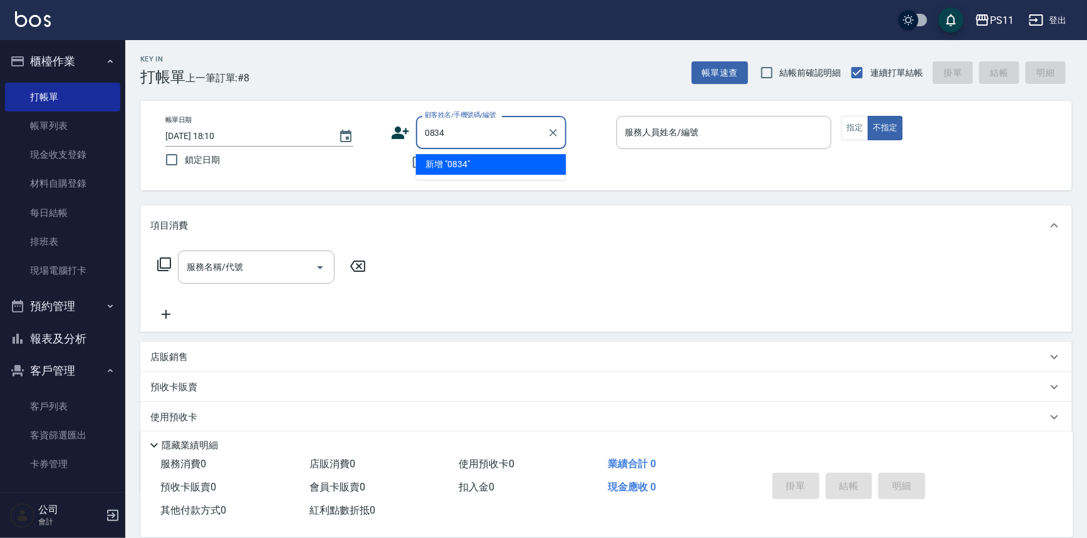
type input "0834"
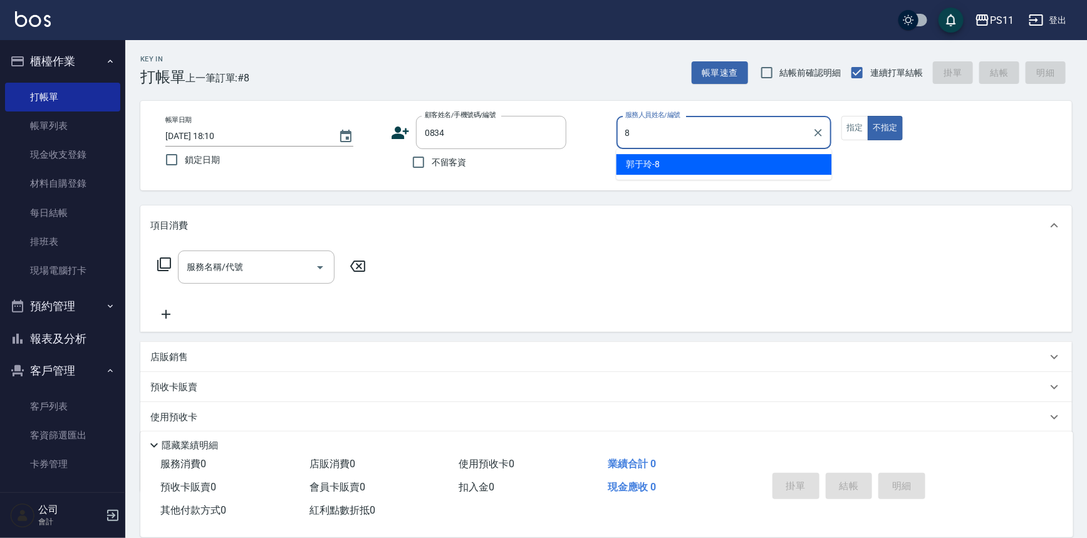
type input "郭于玲-8"
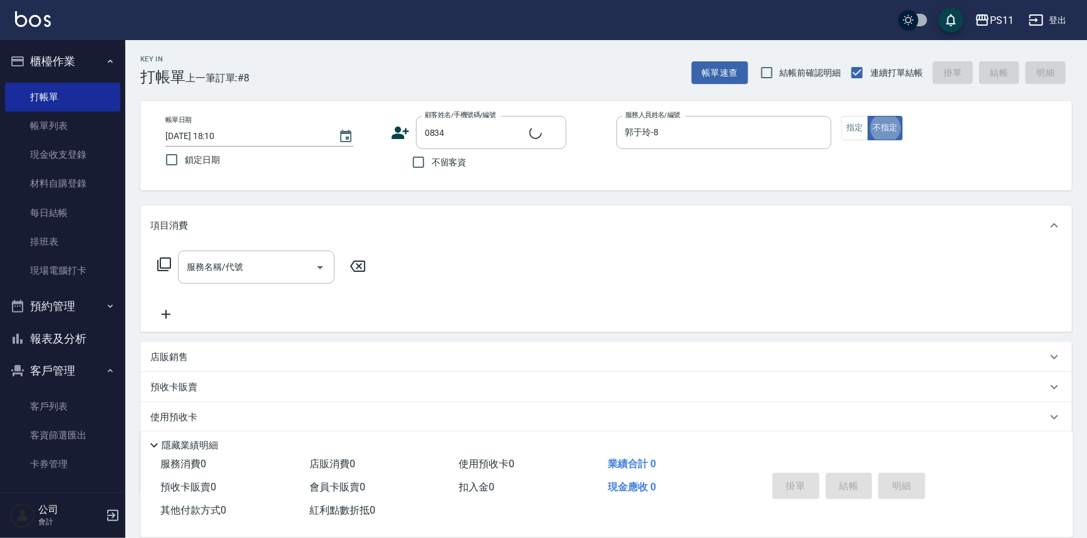
type input "[PERSON_NAME]/0903908919/0834"
click at [851, 123] on button "指定" at bounding box center [854, 128] width 27 height 24
click at [169, 265] on icon at bounding box center [164, 264] width 15 height 15
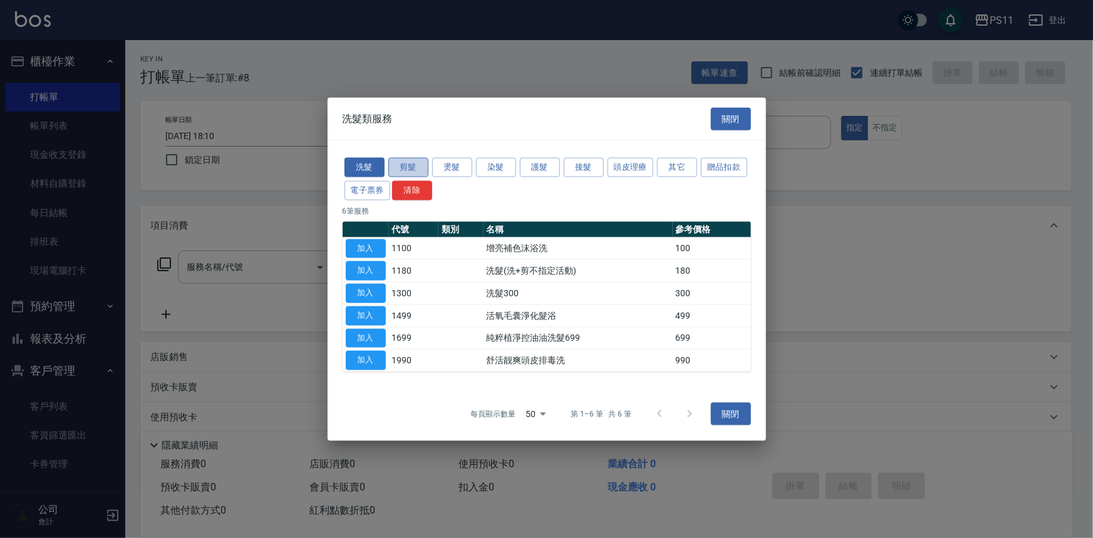
click at [397, 166] on button "剪髮" at bounding box center [408, 167] width 40 height 19
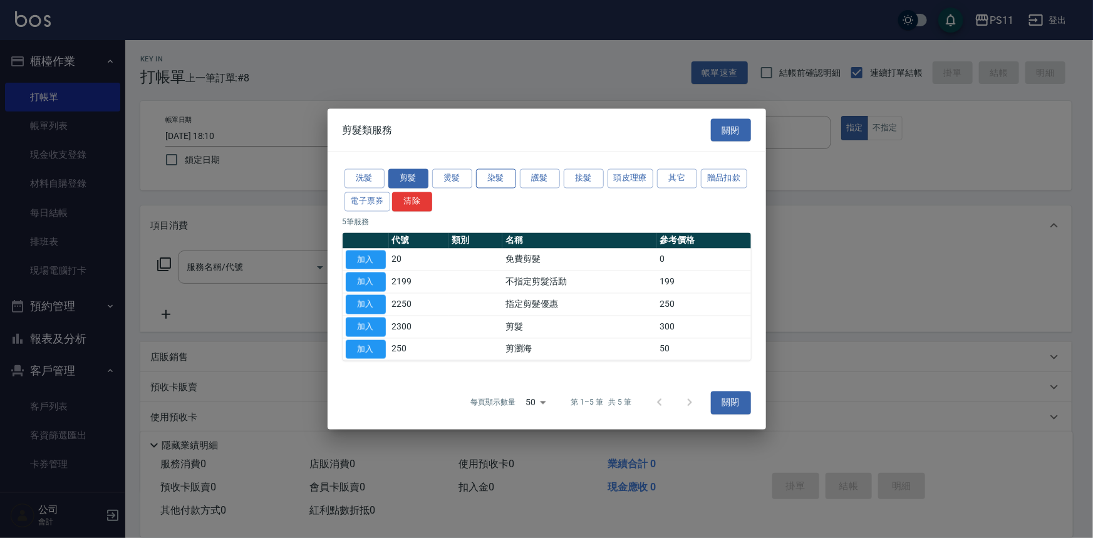
click at [499, 179] on button "染髮" at bounding box center [496, 178] width 40 height 19
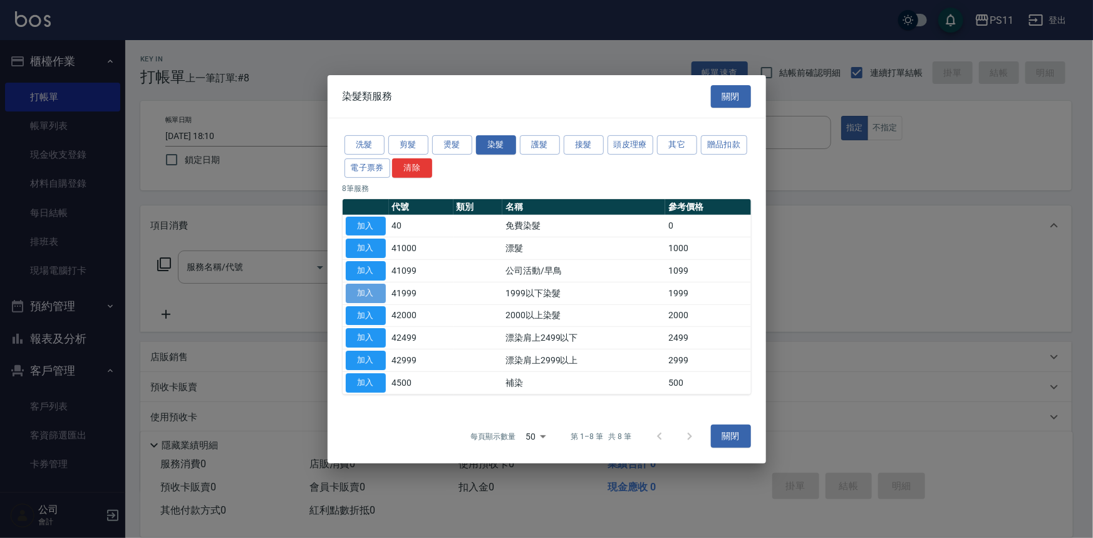
click at [381, 293] on button "加入" at bounding box center [366, 293] width 40 height 19
type input "1999以下染髮(41999)"
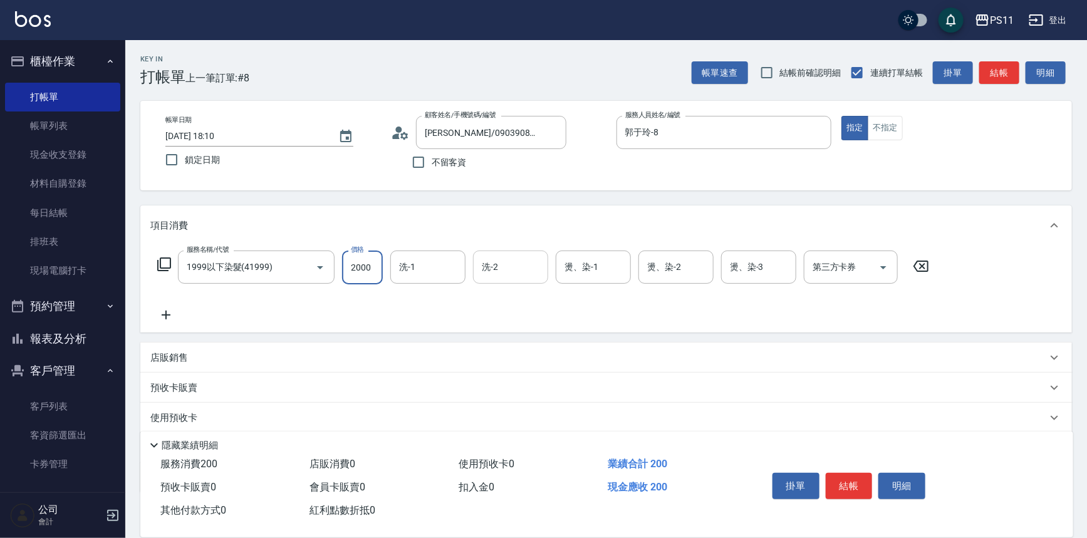
type input "2000"
type input "[PERSON_NAME]-20"
type input "陳昱如-7"
click at [158, 316] on icon at bounding box center [165, 315] width 31 height 15
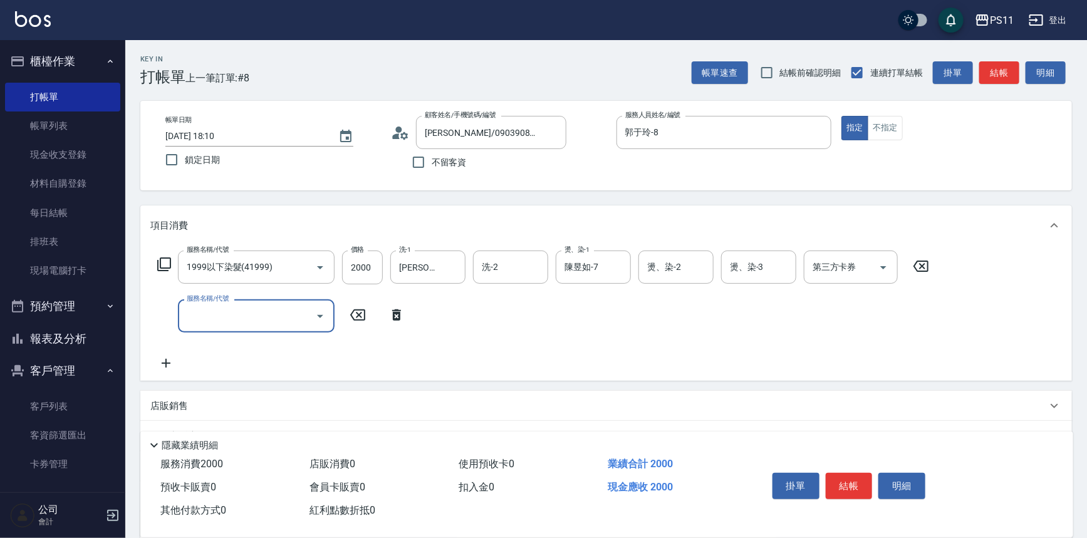
click at [242, 318] on input "服務名稱/代號" at bounding box center [247, 316] width 127 height 22
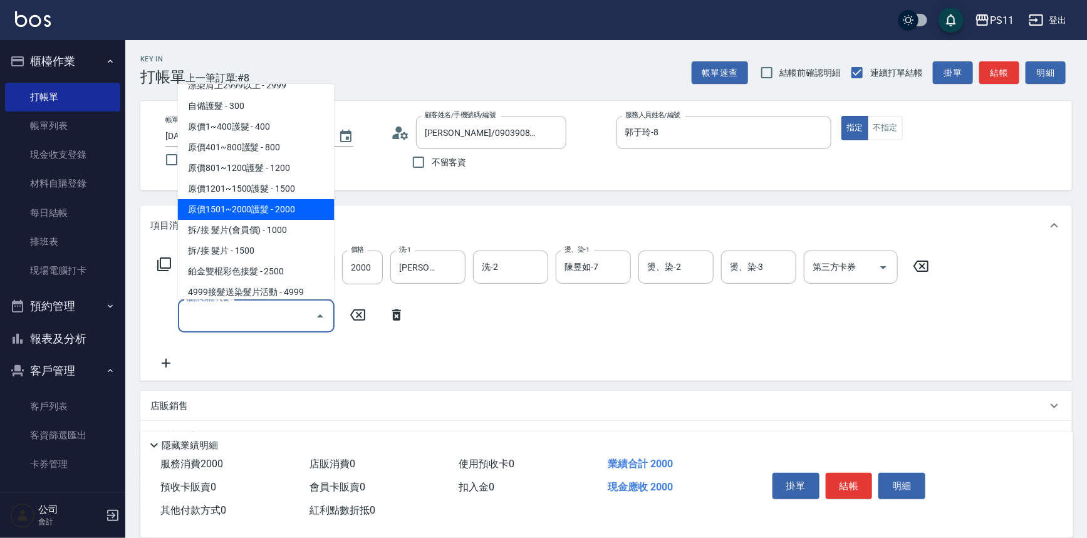
scroll to position [740, 0]
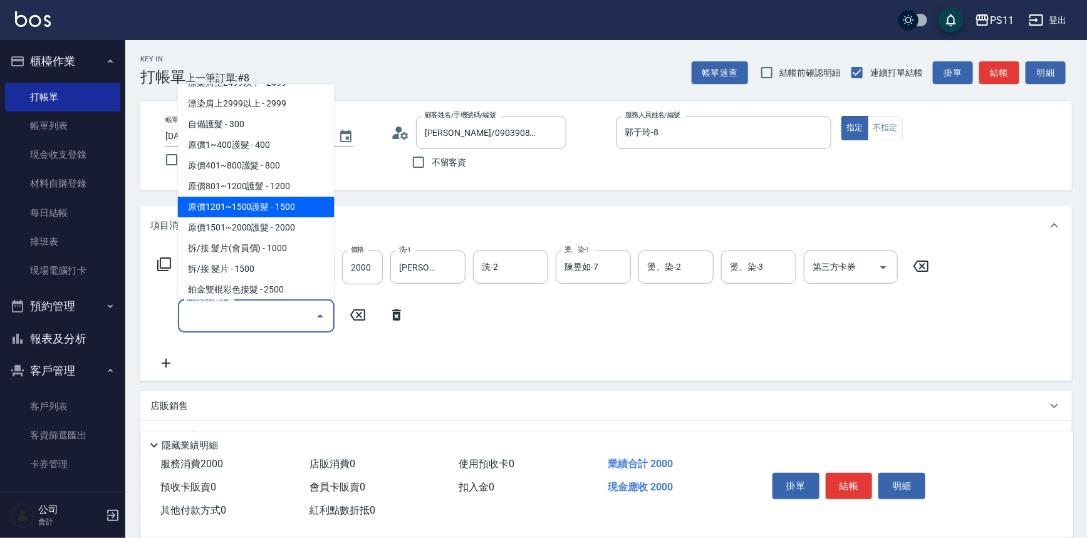
click at [288, 207] on span "原價1201~1500護髮 - 1500" at bounding box center [256, 207] width 157 height 21
type input "原價1201~1500護髮(51500)"
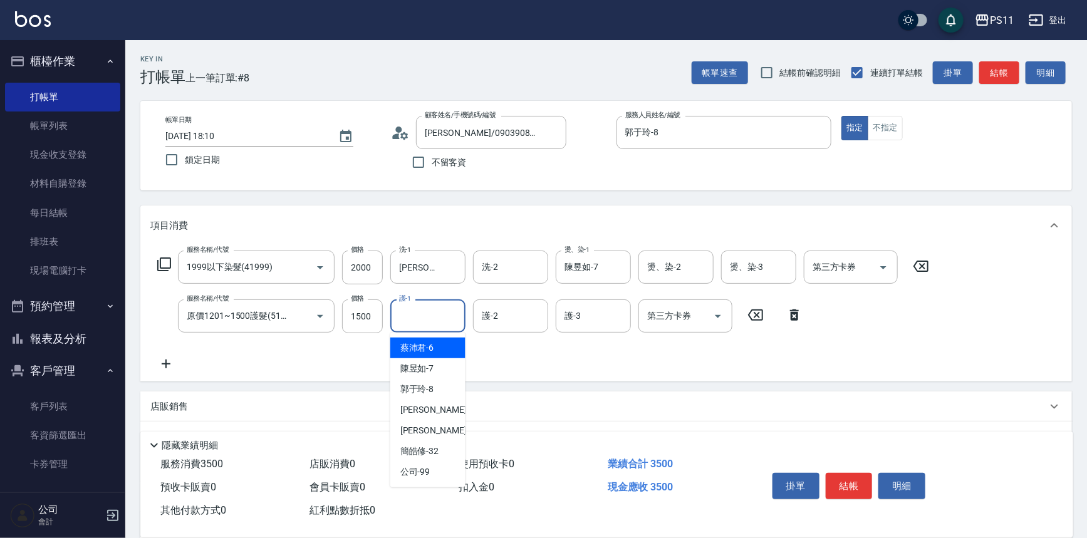
click at [442, 323] on input "護-1" at bounding box center [428, 316] width 64 height 22
type input "[PERSON_NAME]-20"
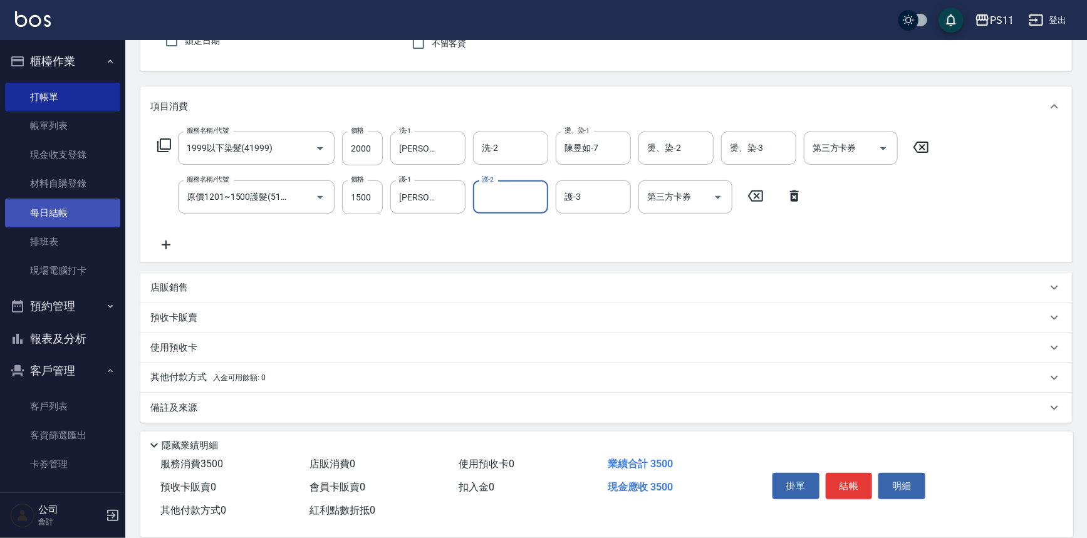
scroll to position [121, 0]
drag, startPoint x: 164, startPoint y: 233, endPoint x: 178, endPoint y: 244, distance: 17.4
click at [163, 233] on div "服務名稱/代號 1999以下染髮(41999) 服務名稱/代號 價格 2000 價格 洗-1 [PERSON_NAME]-20 洗-1 洗-2 洗-2 燙、染…" at bounding box center [543, 190] width 786 height 121
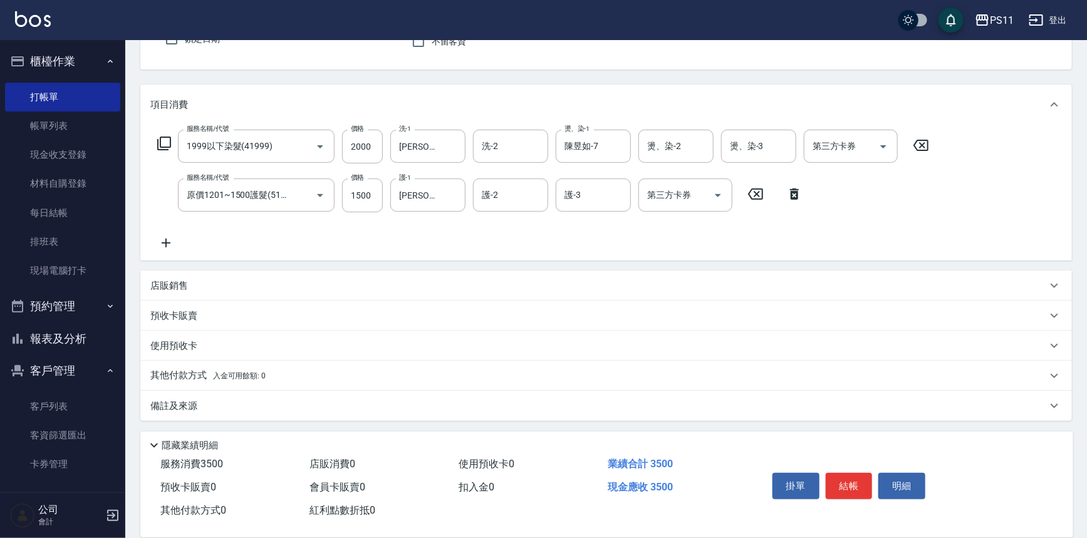
drag, startPoint x: 172, startPoint y: 241, endPoint x: 224, endPoint y: 266, distance: 57.4
click at [172, 241] on icon at bounding box center [165, 243] width 31 height 15
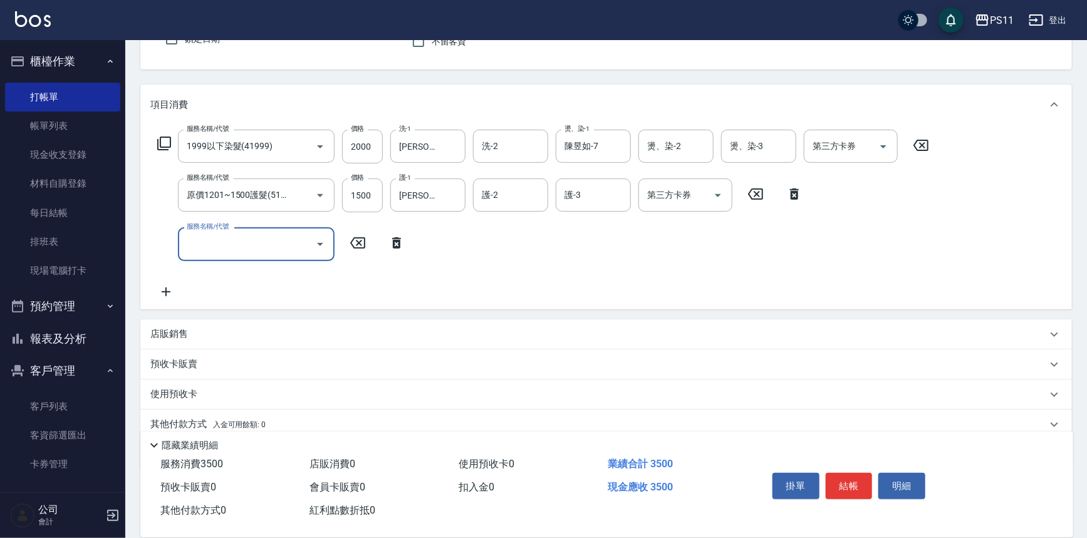
scroll to position [0, 0]
click at [232, 268] on div "服務名稱/代號 1999以下染髮(41999) 服務名稱/代號 價格 2000 價格 洗-1 [PERSON_NAME]-20 洗-1 洗-2 洗-2 燙、染…" at bounding box center [543, 214] width 786 height 169
click at [241, 257] on div "服務名稱/代號" at bounding box center [256, 243] width 157 height 33
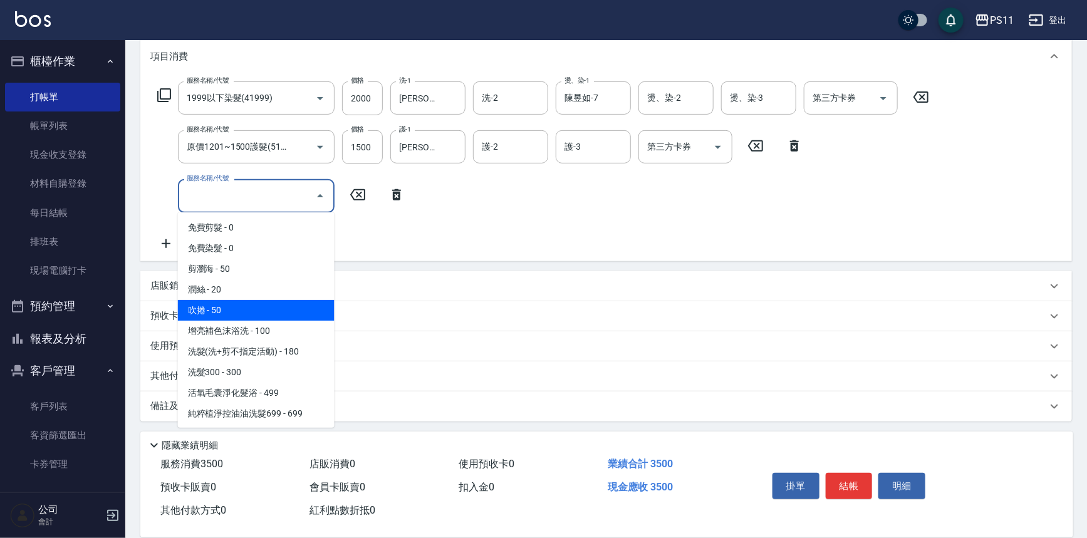
scroll to position [170, 0]
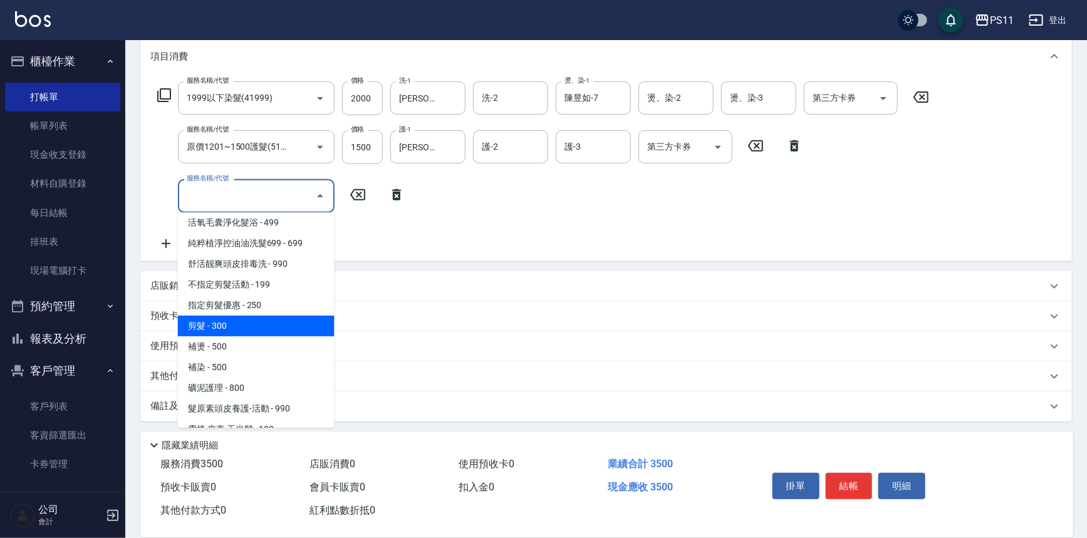
click at [252, 321] on span "剪髮 - 300" at bounding box center [256, 326] width 157 height 21
type input "剪髮(2300)"
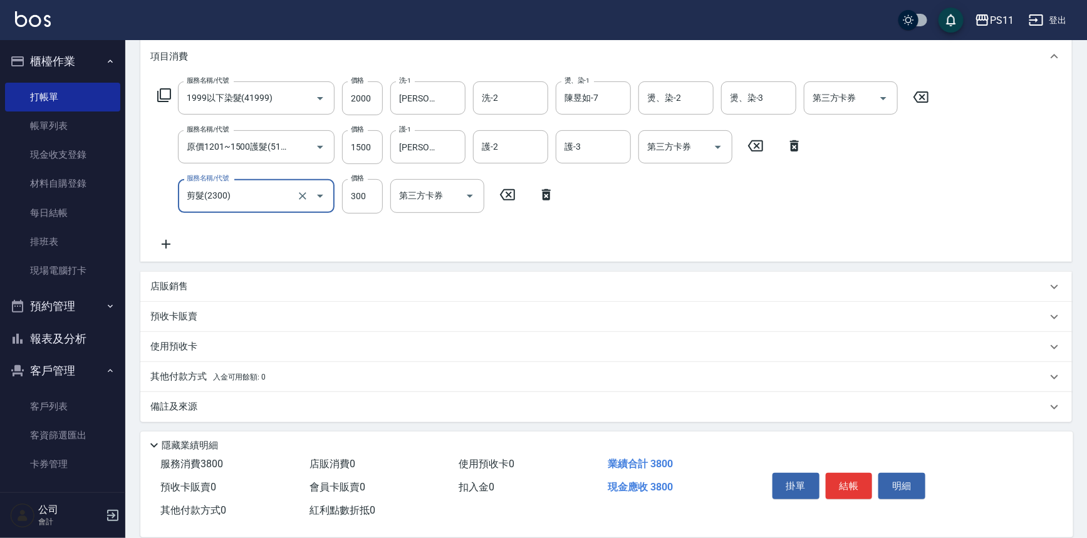
scroll to position [170, 0]
click at [210, 365] on div "其他付款方式 入金可用餘額: 0" at bounding box center [605, 376] width 931 height 30
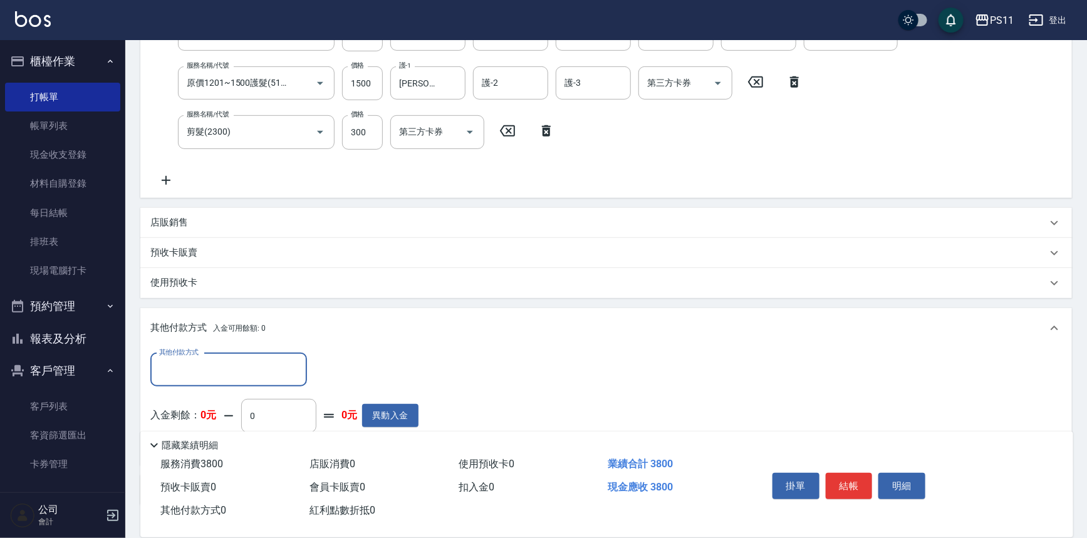
scroll to position [0, 0]
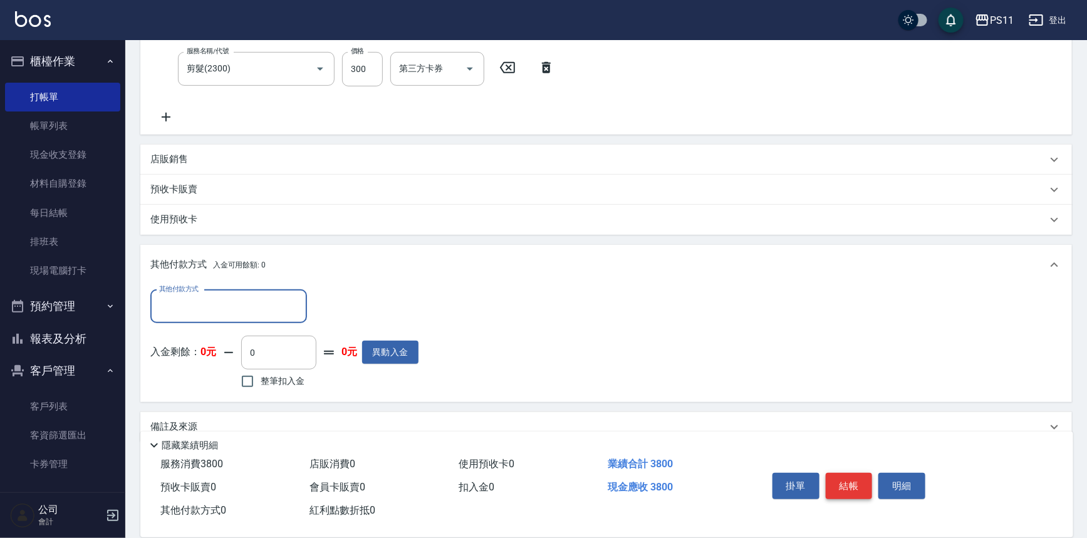
click at [851, 482] on button "結帳" at bounding box center [849, 486] width 47 height 26
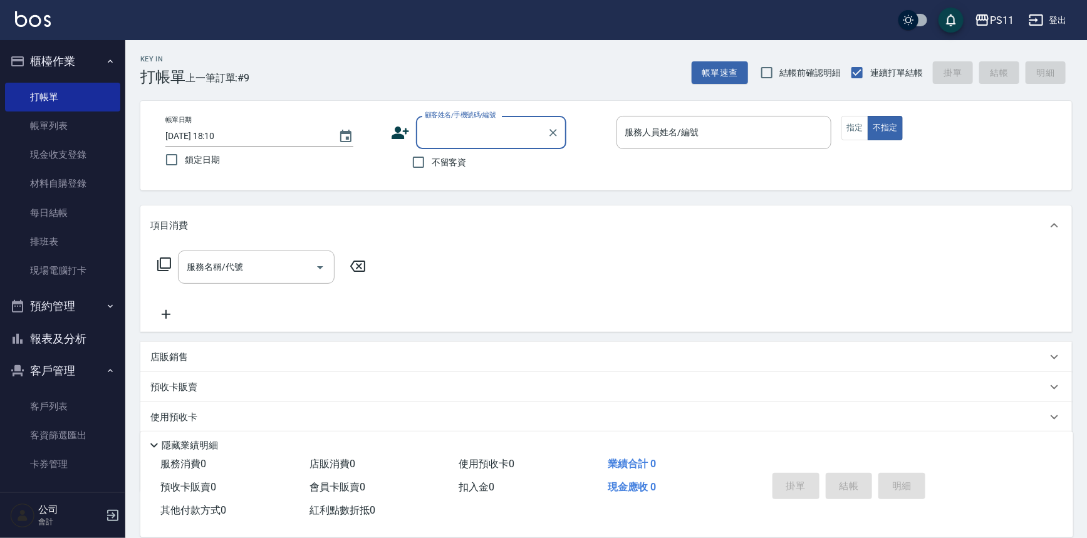
click at [81, 340] on button "報表及分析" at bounding box center [62, 339] width 115 height 33
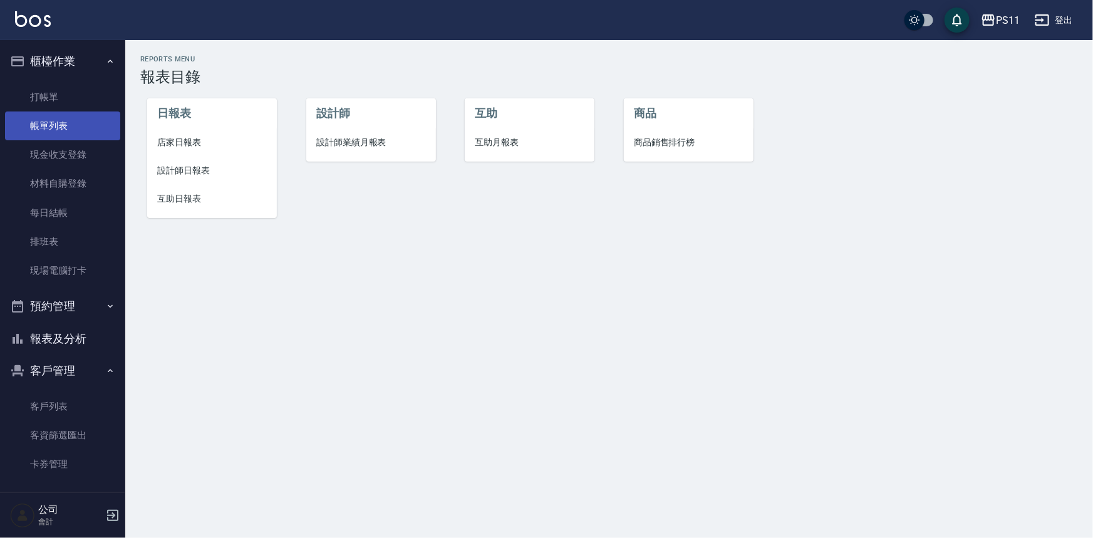
click at [73, 129] on link "帳單列表" at bounding box center [62, 125] width 115 height 29
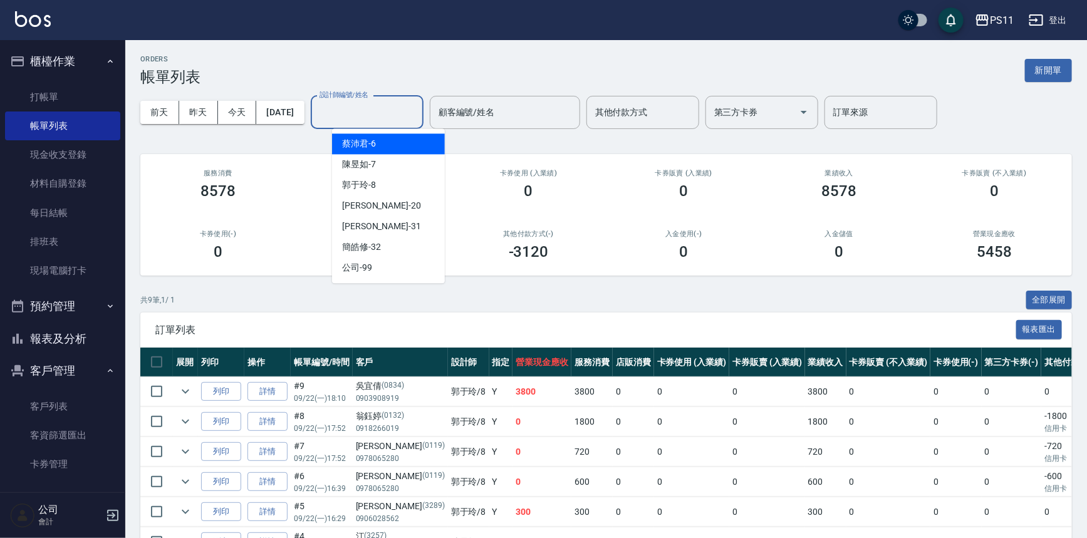
click at [418, 119] on input "設計師編號/姓名" at bounding box center [366, 112] width 101 height 22
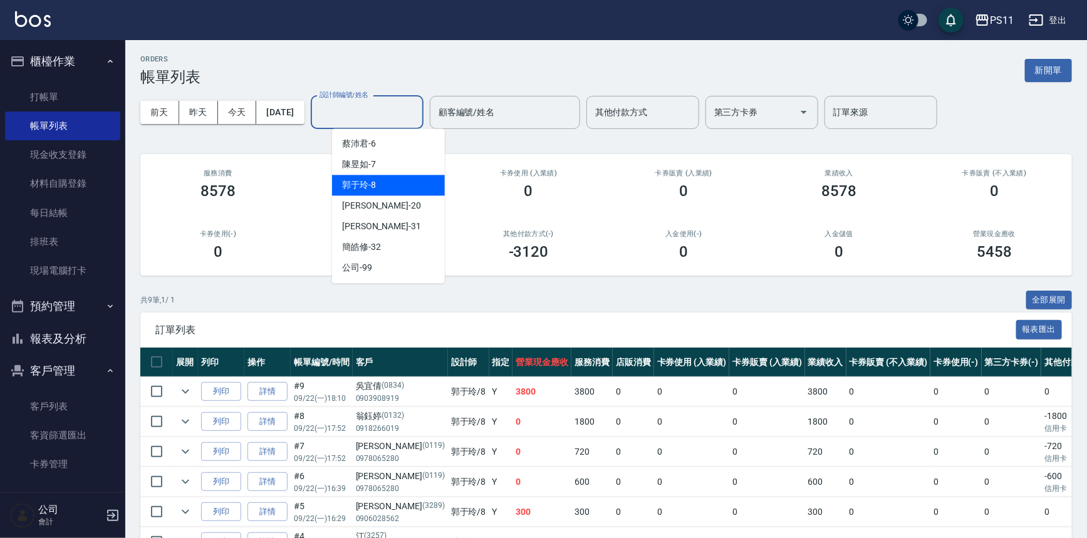
click at [423, 179] on div "郭于玲 -8" at bounding box center [388, 185] width 113 height 21
type input "郭于玲-8"
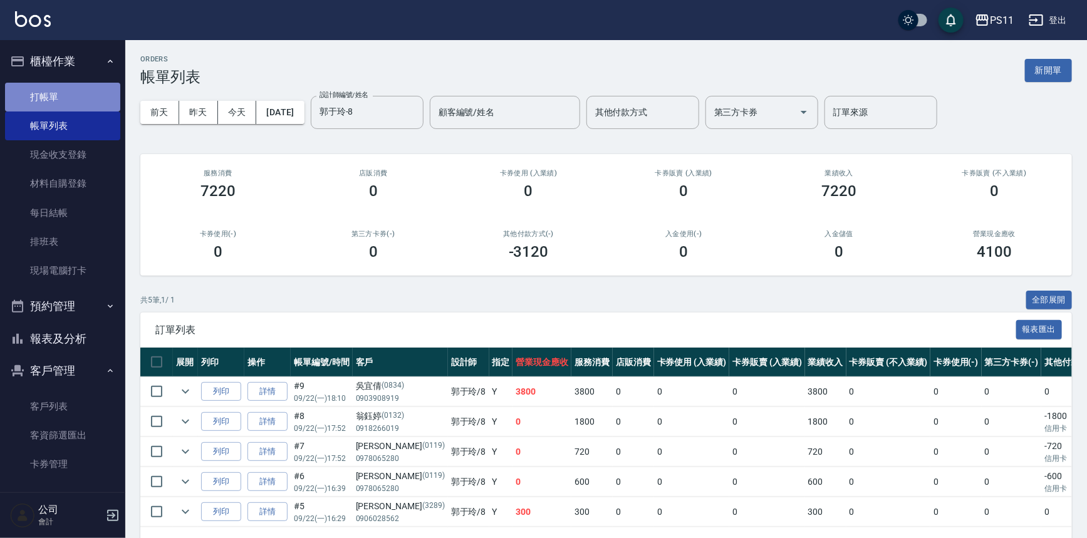
click at [80, 95] on link "打帳單" at bounding box center [62, 97] width 115 height 29
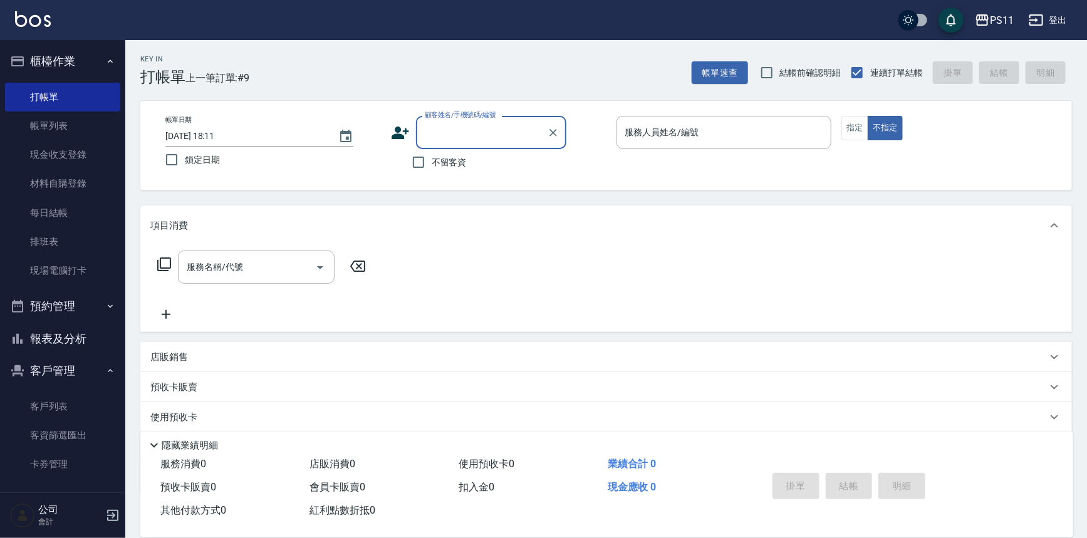
click at [459, 140] on input "顧客姓名/手機號碼/編號" at bounding box center [482, 133] width 120 height 22
